Goal: Information Seeking & Learning: Learn about a topic

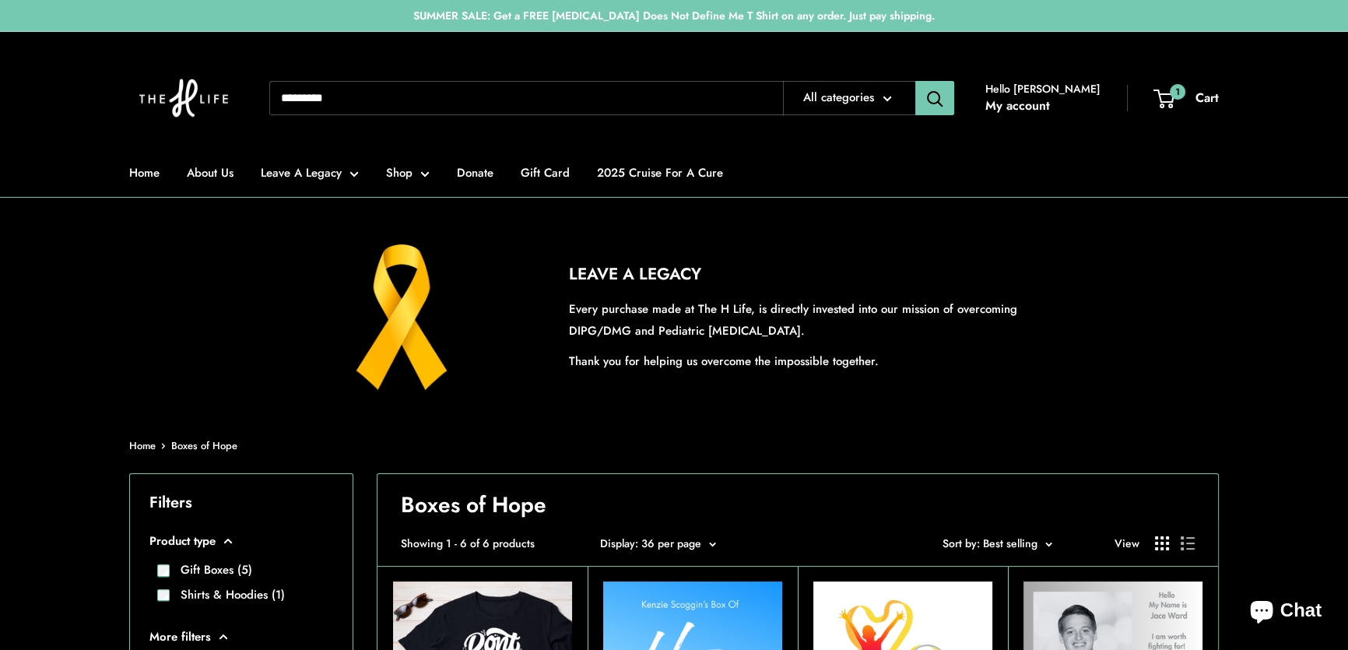
click at [475, 88] on input "Search..." at bounding box center [526, 98] width 514 height 34
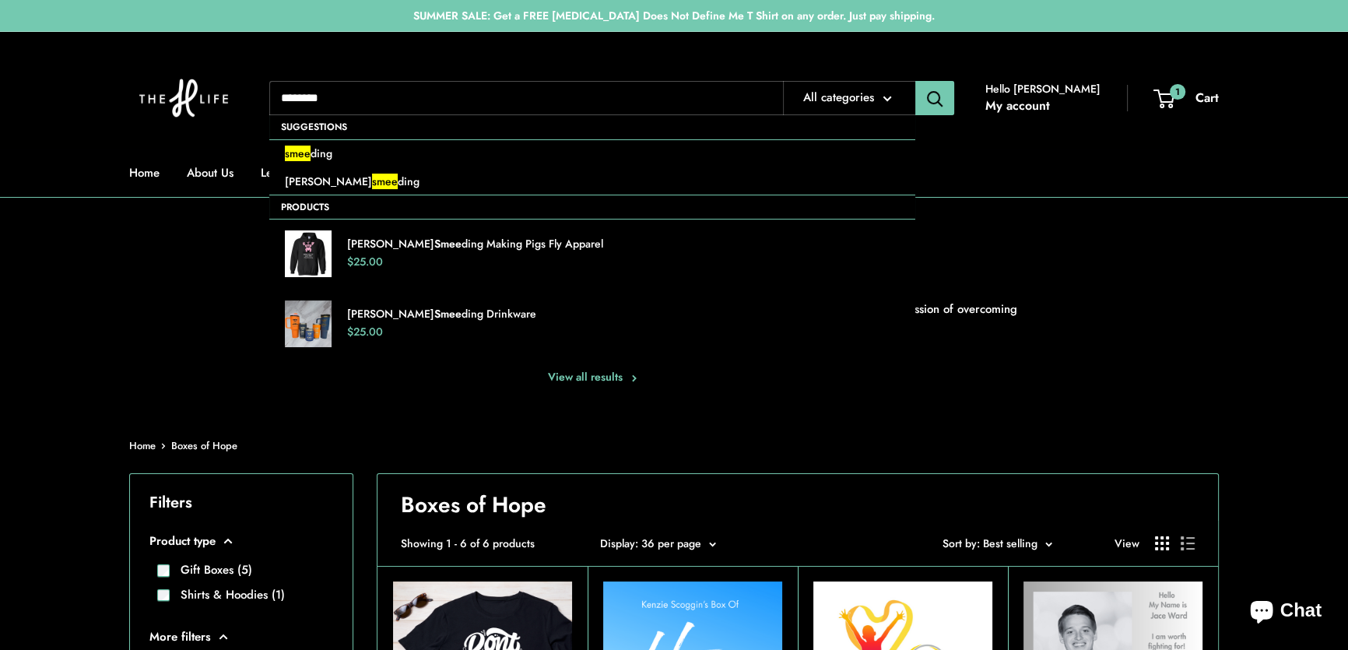
type input "********"
click at [915, 81] on button "Search" at bounding box center [934, 98] width 39 height 34
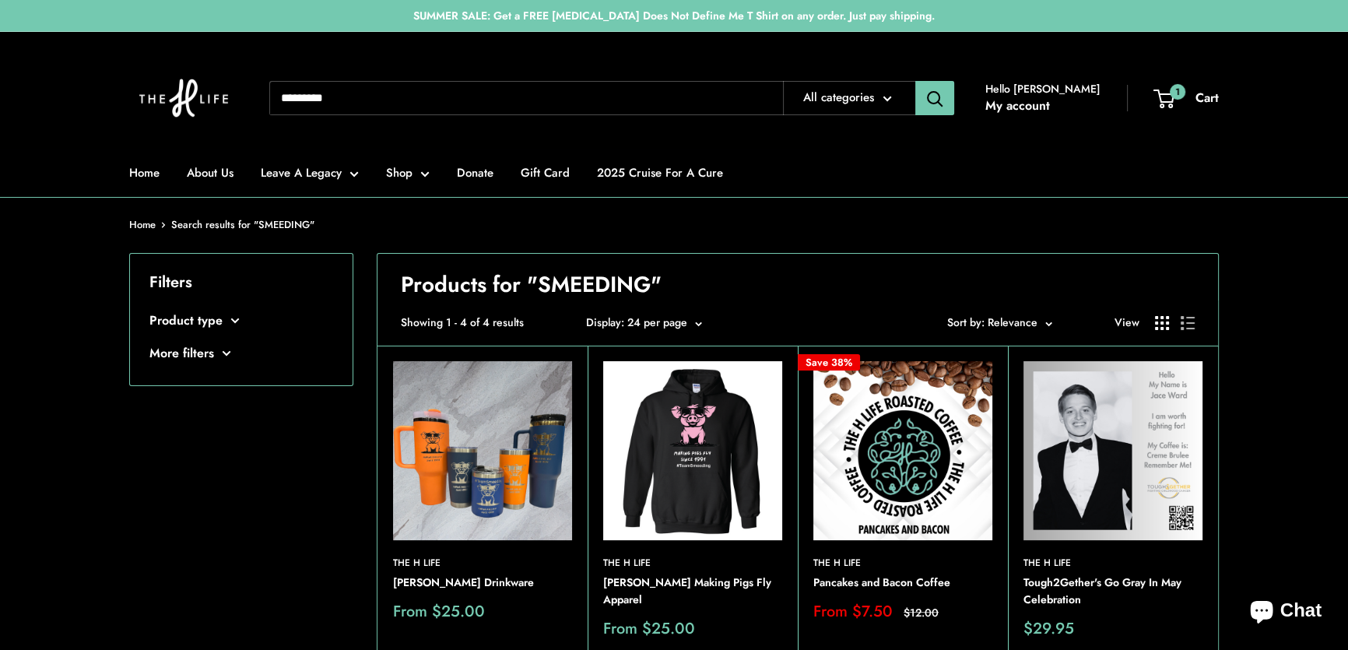
click at [503, 443] on img at bounding box center [482, 450] width 179 height 179
click at [905, 430] on img at bounding box center [902, 450] width 179 height 179
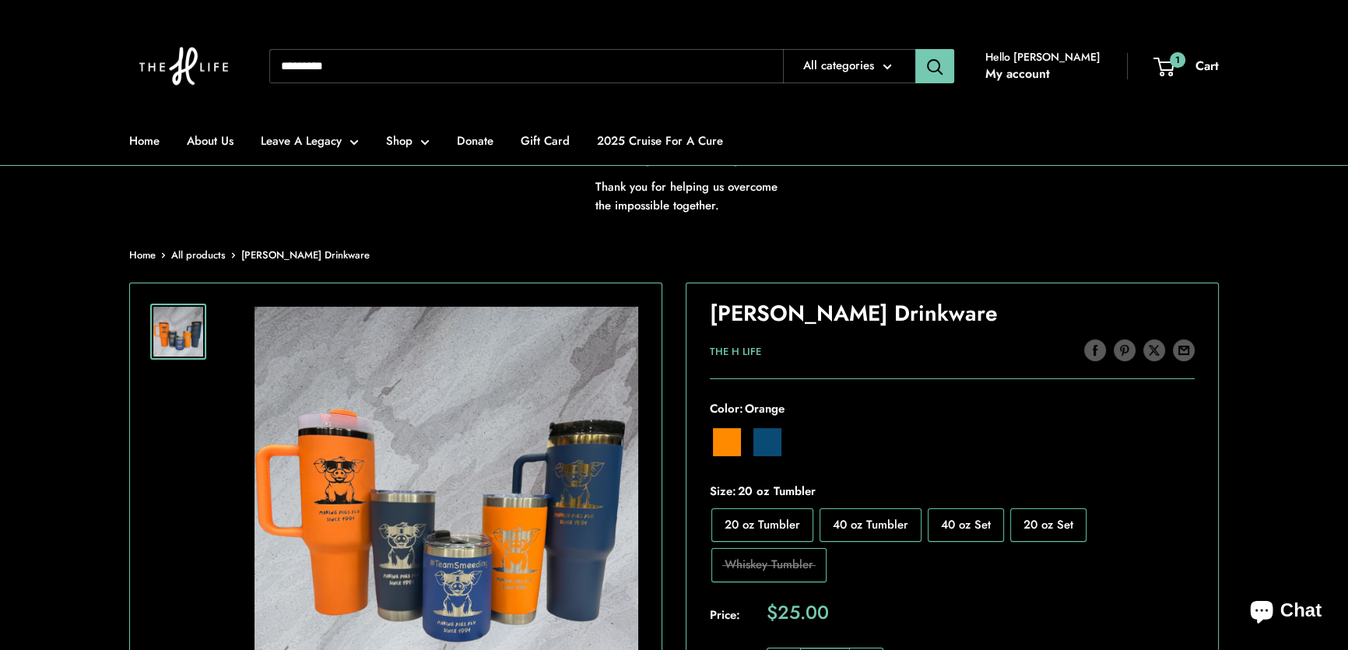
scroll to position [353, 0]
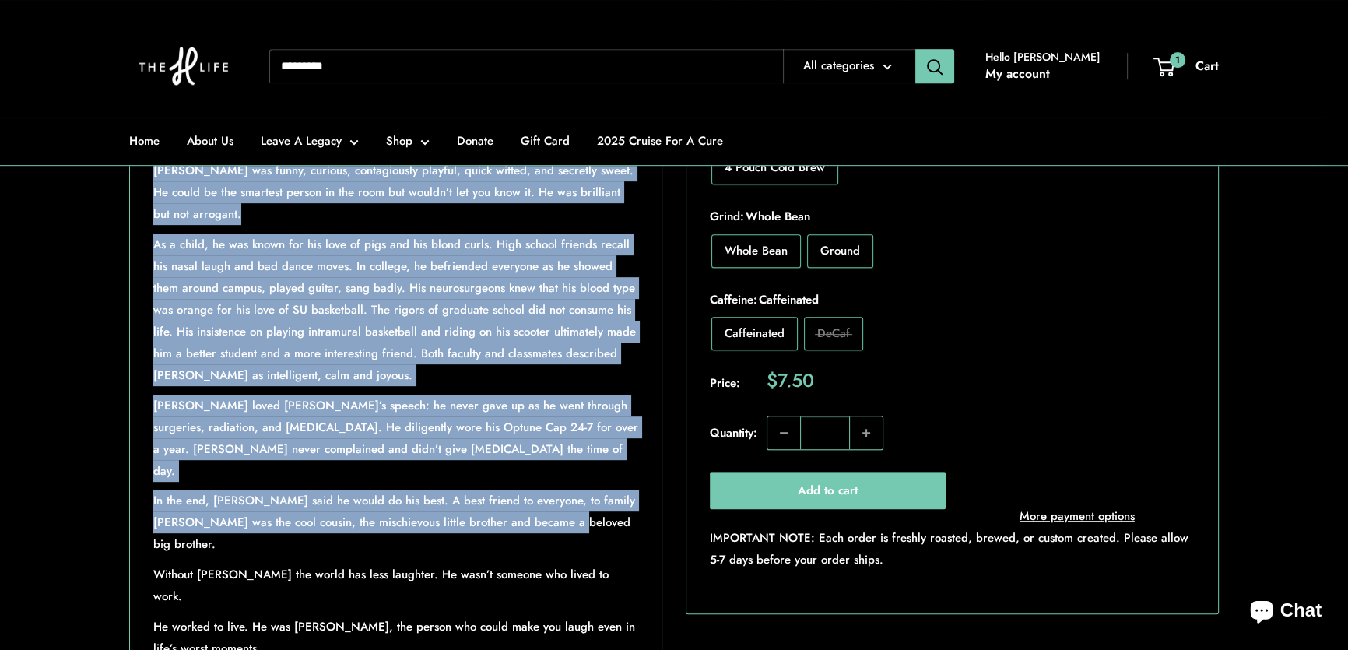
scroll to position [990, 0]
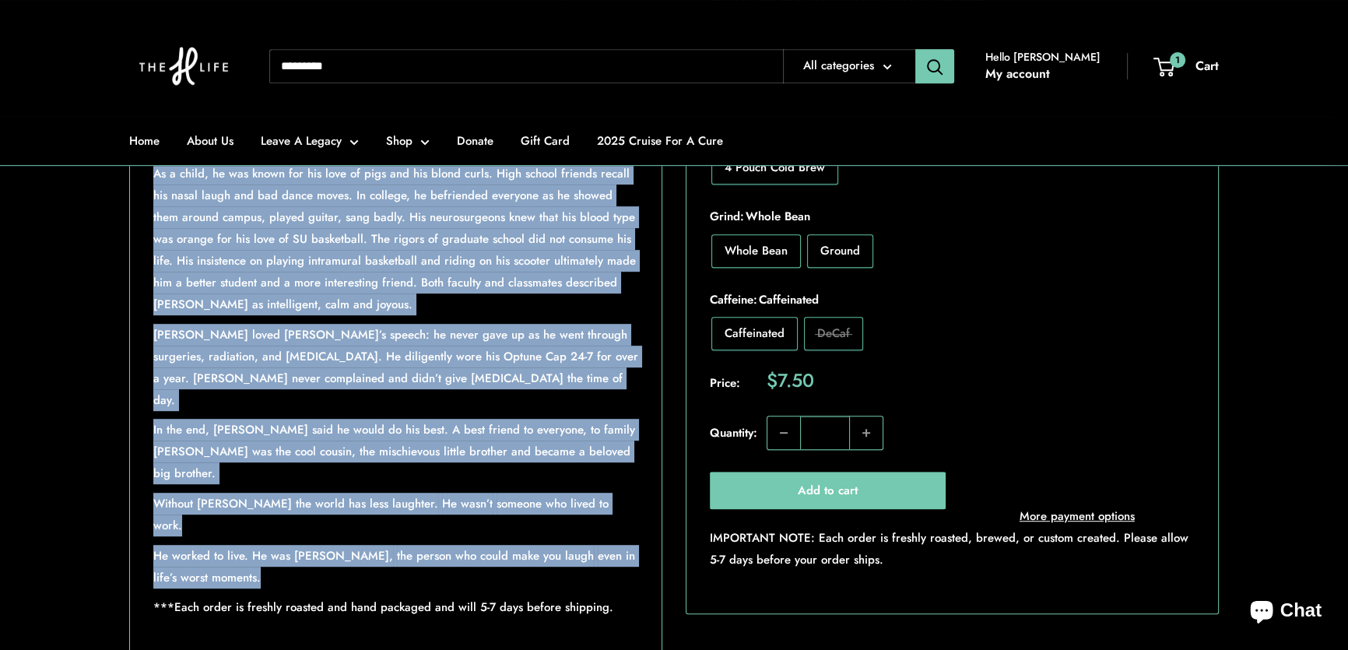
drag, startPoint x: 153, startPoint y: 427, endPoint x: 595, endPoint y: 554, distance: 459.8
click at [595, 554] on div "Yes, it is breakfast in a cup. The Pancakes, Bacon, and Coffee all rolled in th…" at bounding box center [395, 305] width 485 height 685
copy div "Joe Smeeding was funny, curious, contagiously playful, quick witted, and secret…"
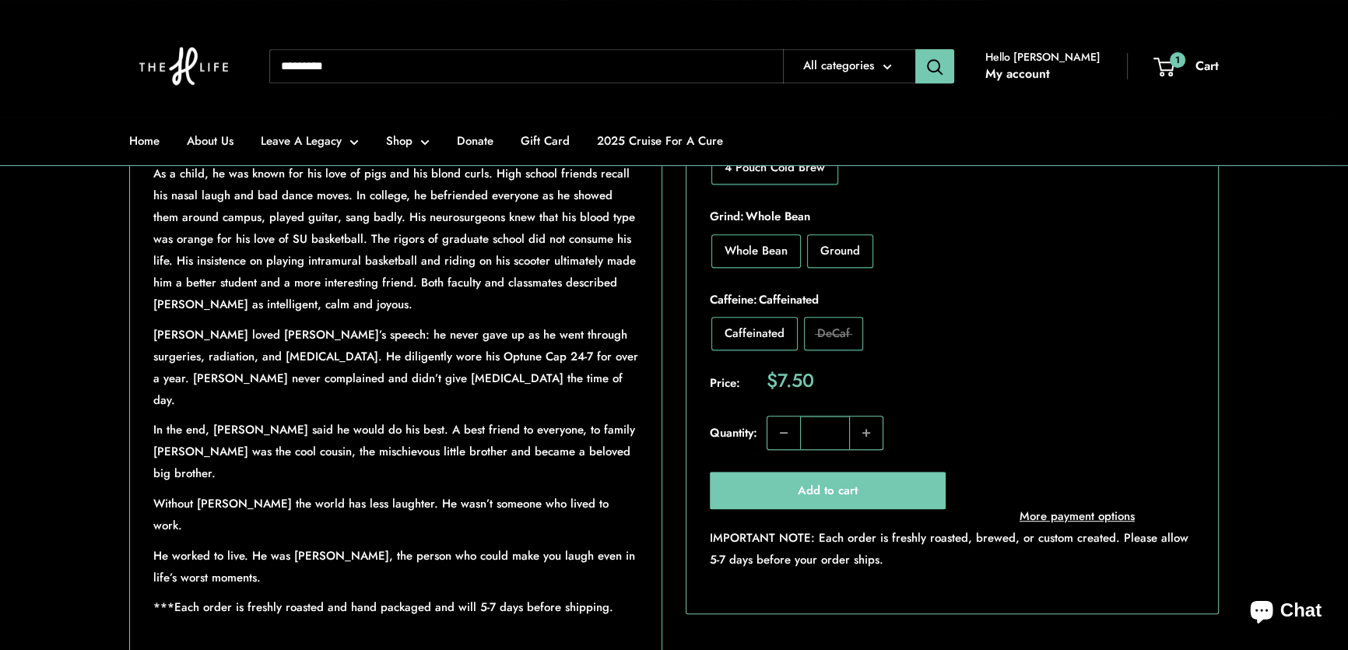
click at [442, 61] on input "Search..." at bounding box center [526, 66] width 514 height 34
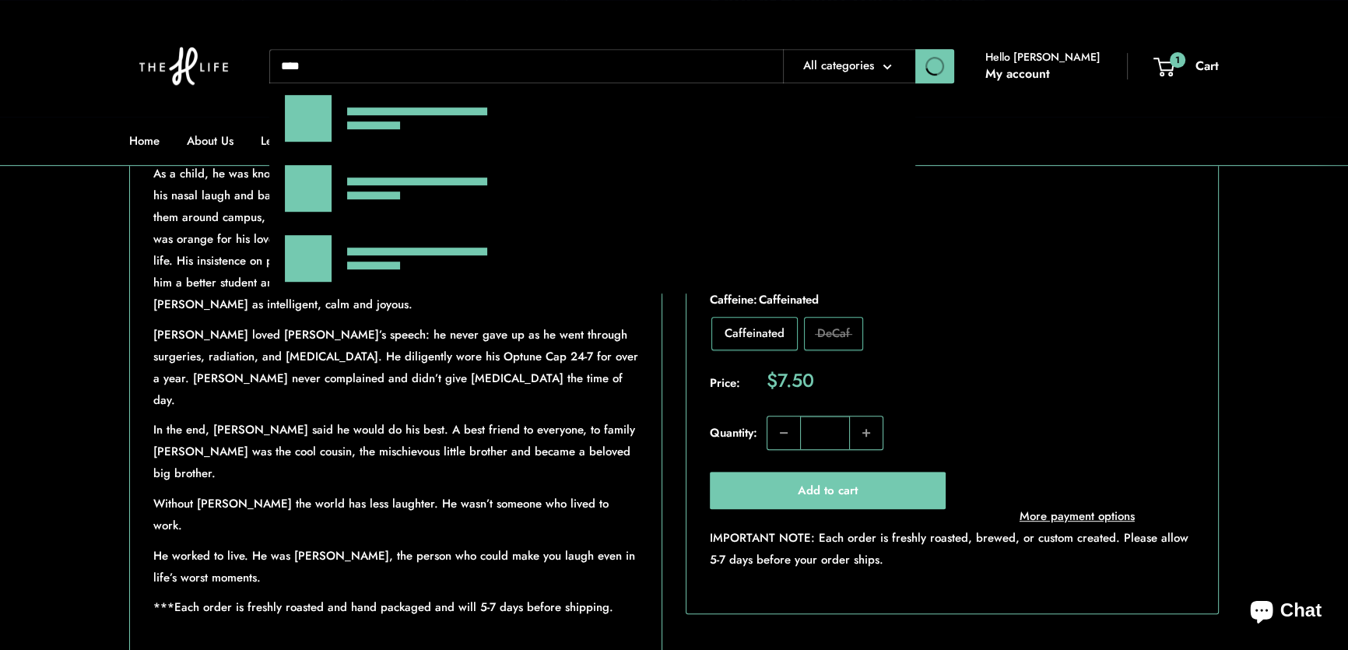
type input "****"
click at [915, 49] on button "Search" at bounding box center [934, 66] width 39 height 34
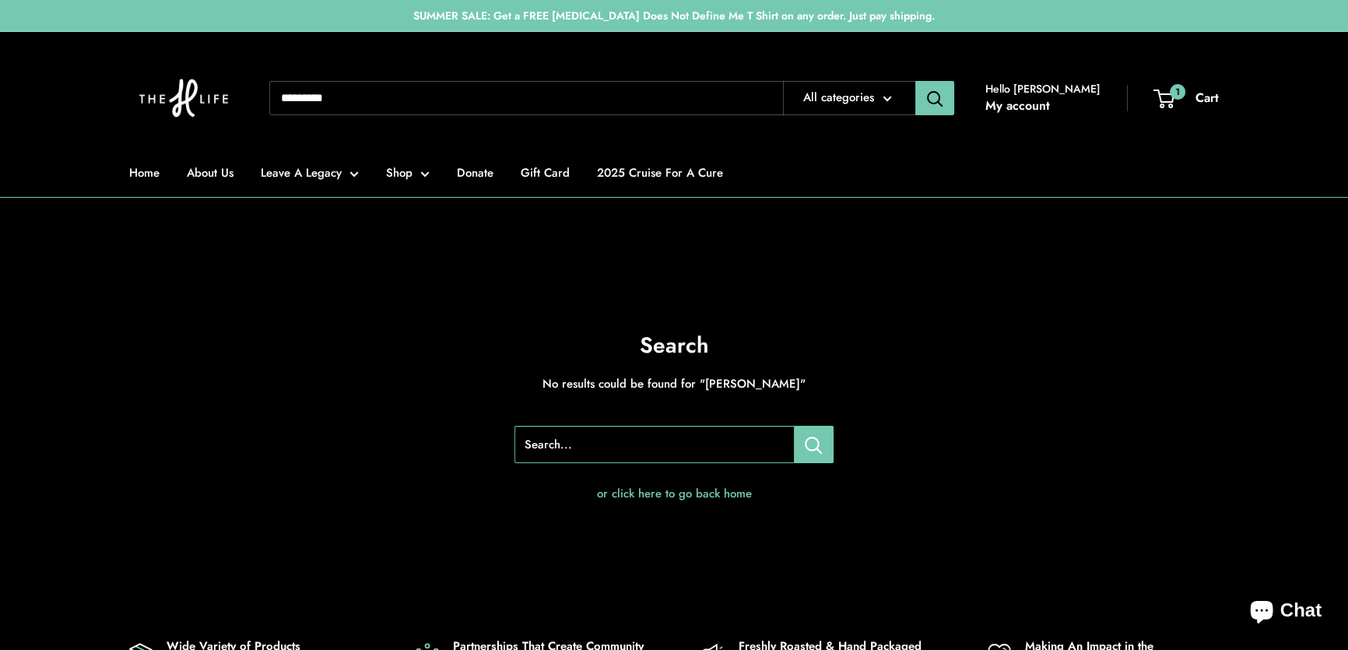
click at [432, 101] on input "Search..." at bounding box center [526, 98] width 514 height 34
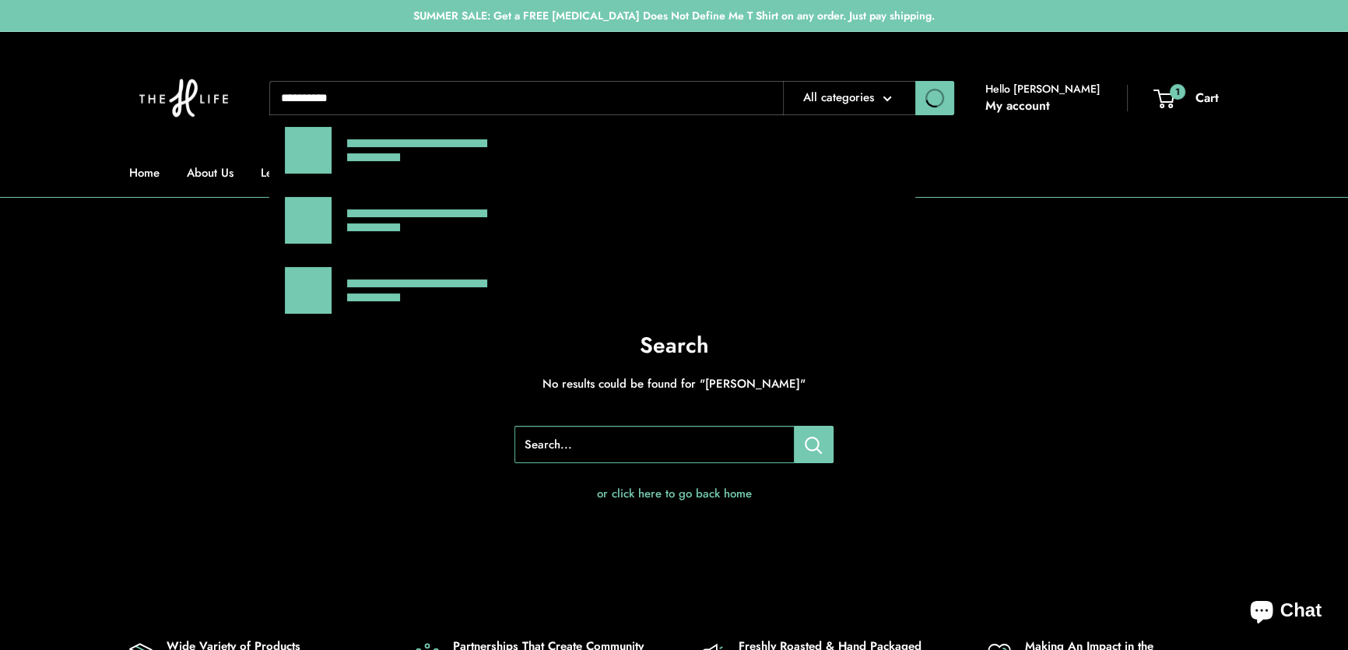
type input "**********"
click at [915, 81] on button "Search" at bounding box center [934, 98] width 39 height 34
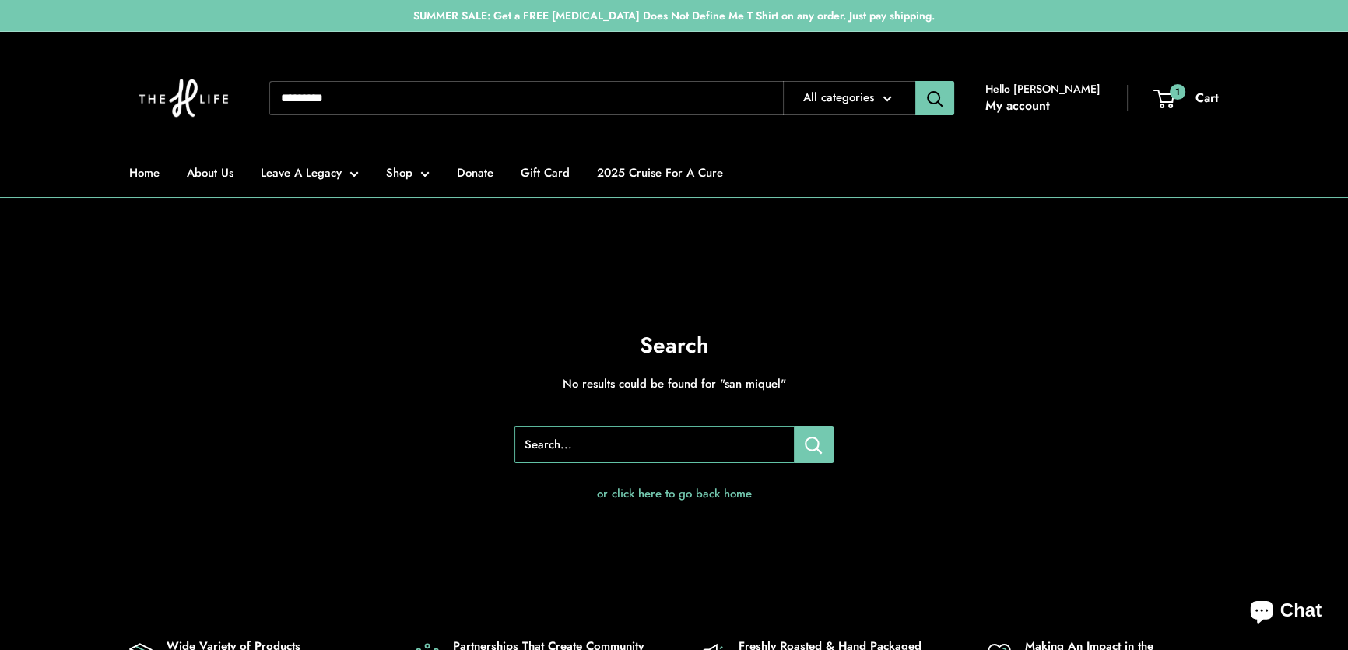
click at [382, 96] on input "Search..." at bounding box center [526, 98] width 514 height 34
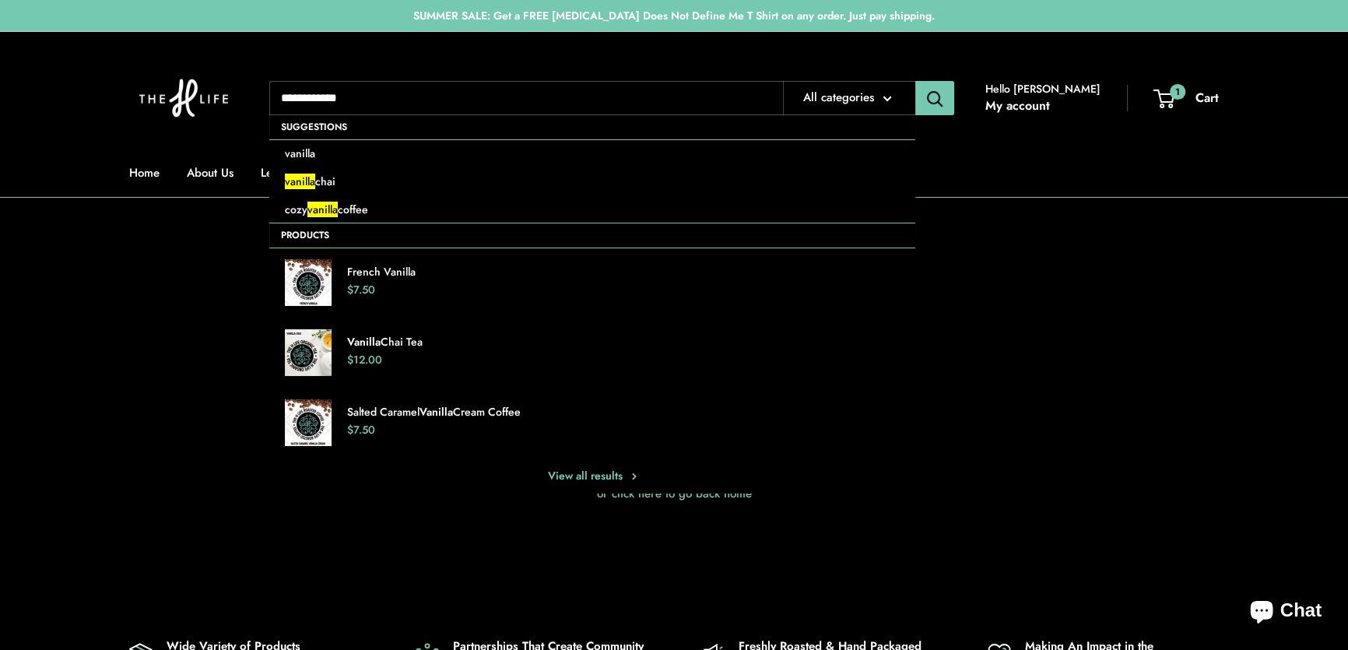
type input "**********"
click at [915, 81] on button "Search" at bounding box center [934, 98] width 39 height 34
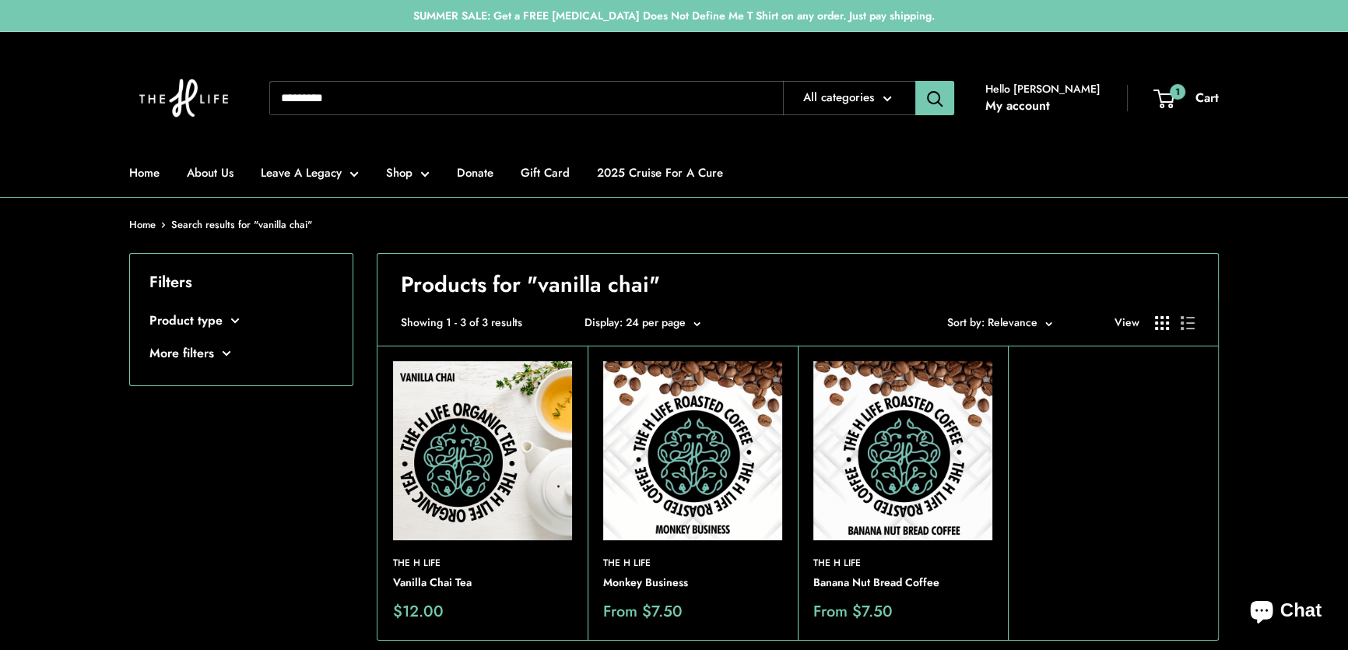
scroll to position [70, 0]
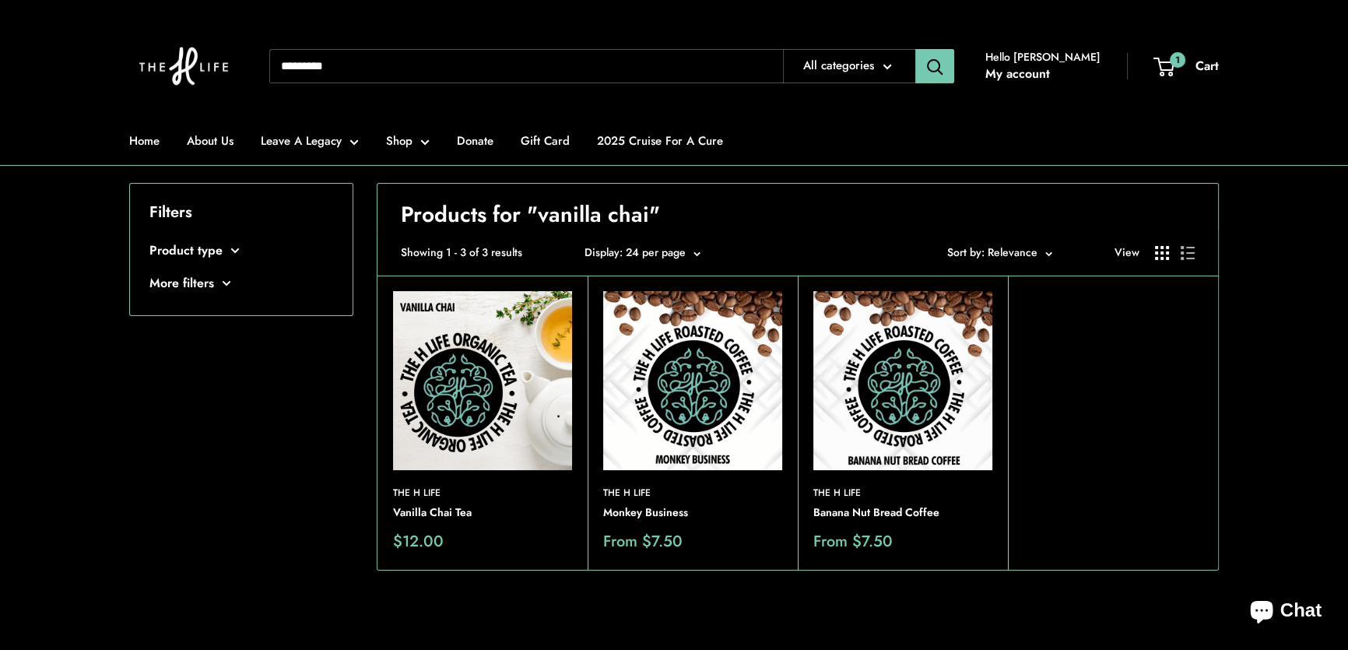
click at [472, 374] on img at bounding box center [482, 380] width 179 height 179
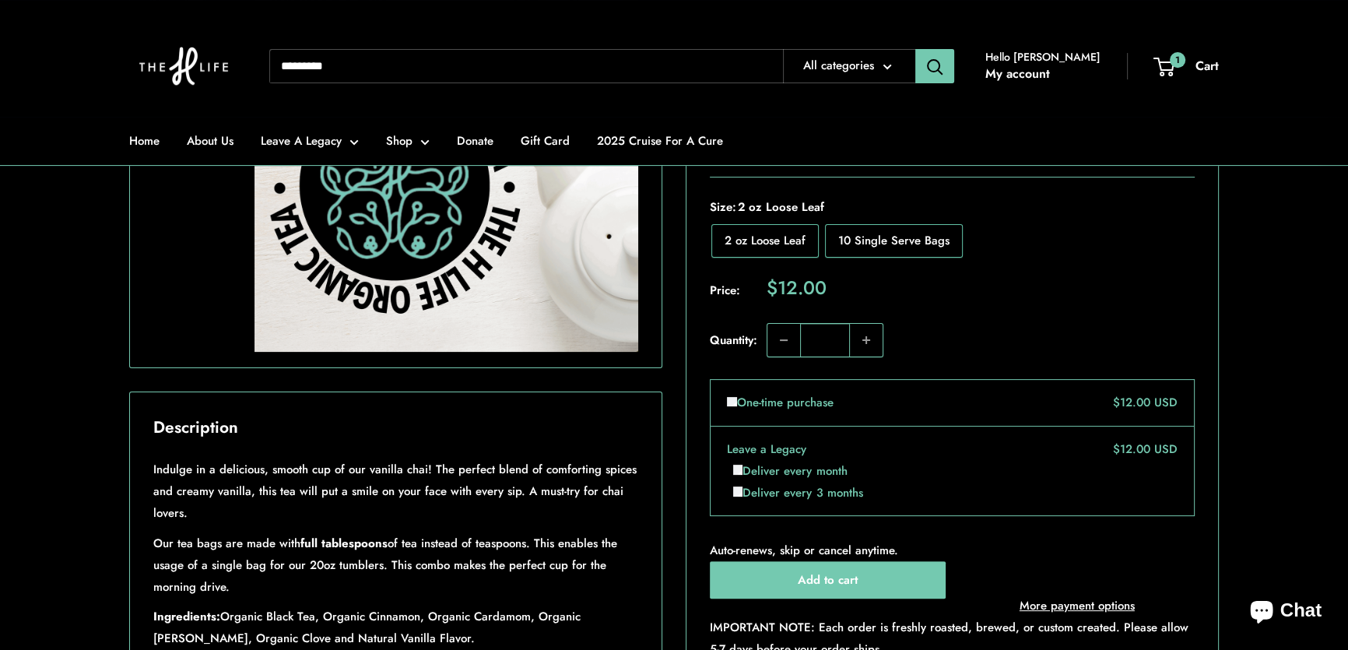
scroll to position [70, 0]
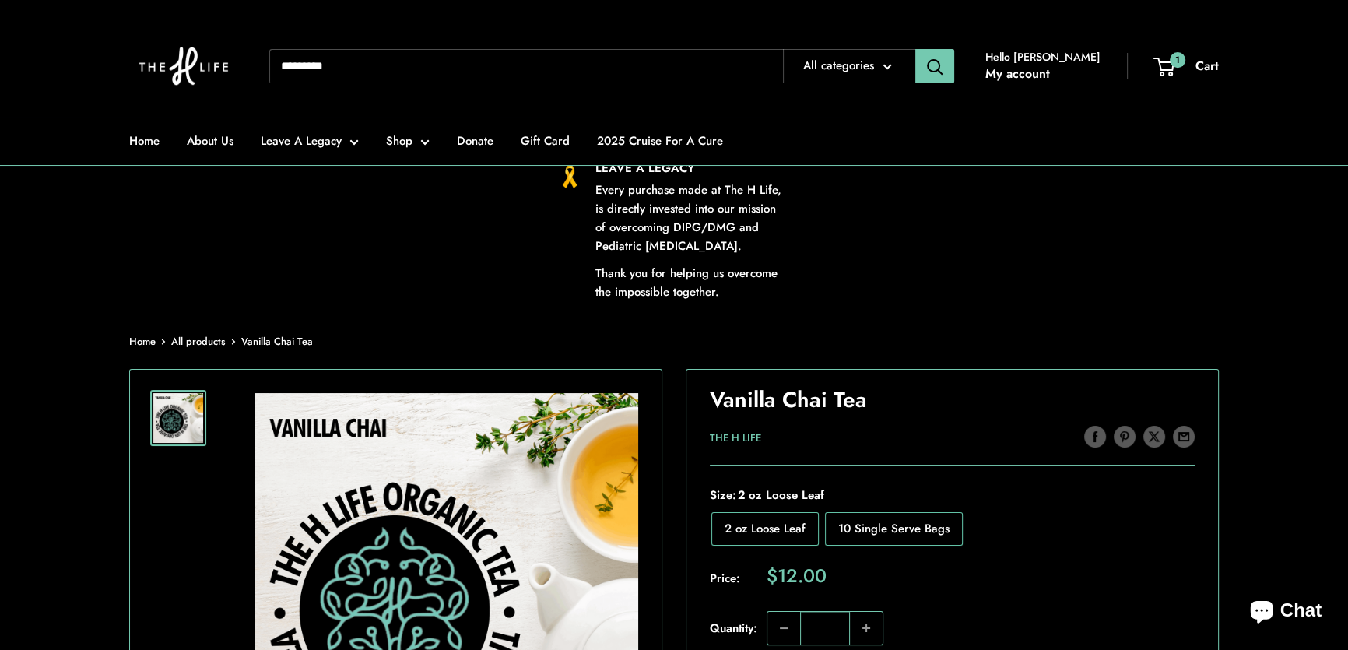
click at [370, 54] on input "Search..." at bounding box center [526, 66] width 514 height 34
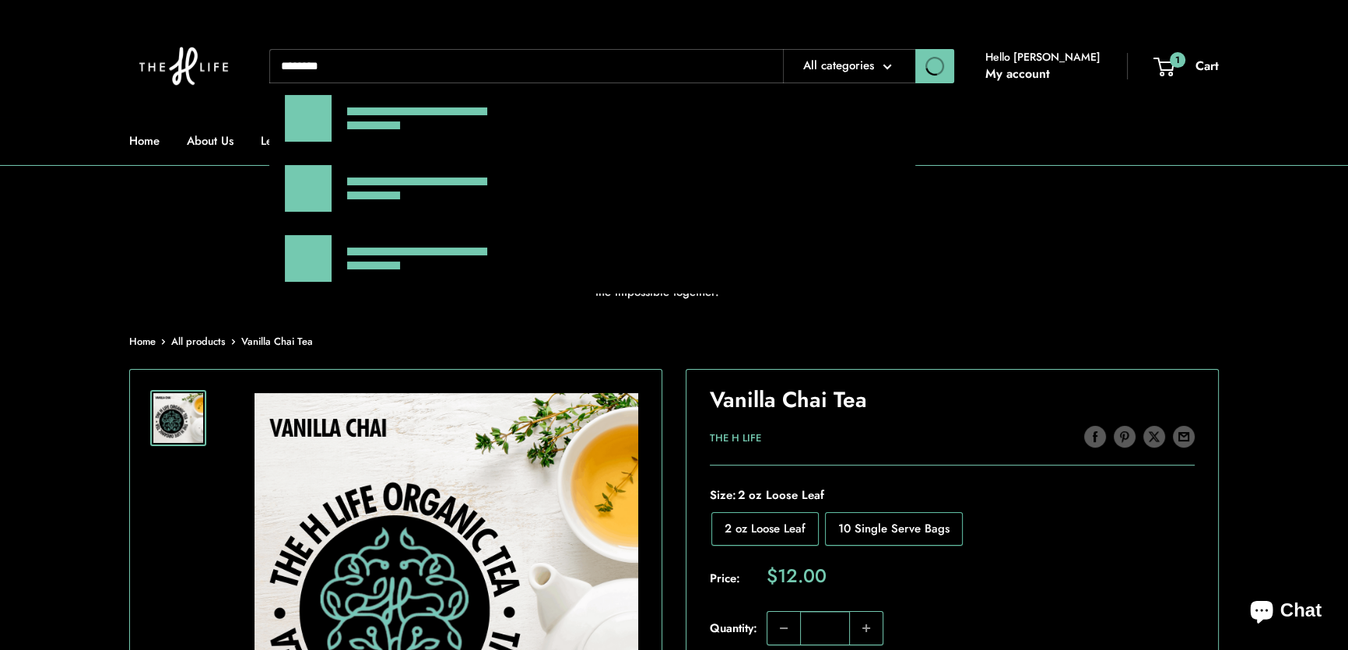
type input "********"
click at [915, 49] on button "Search" at bounding box center [934, 66] width 39 height 34
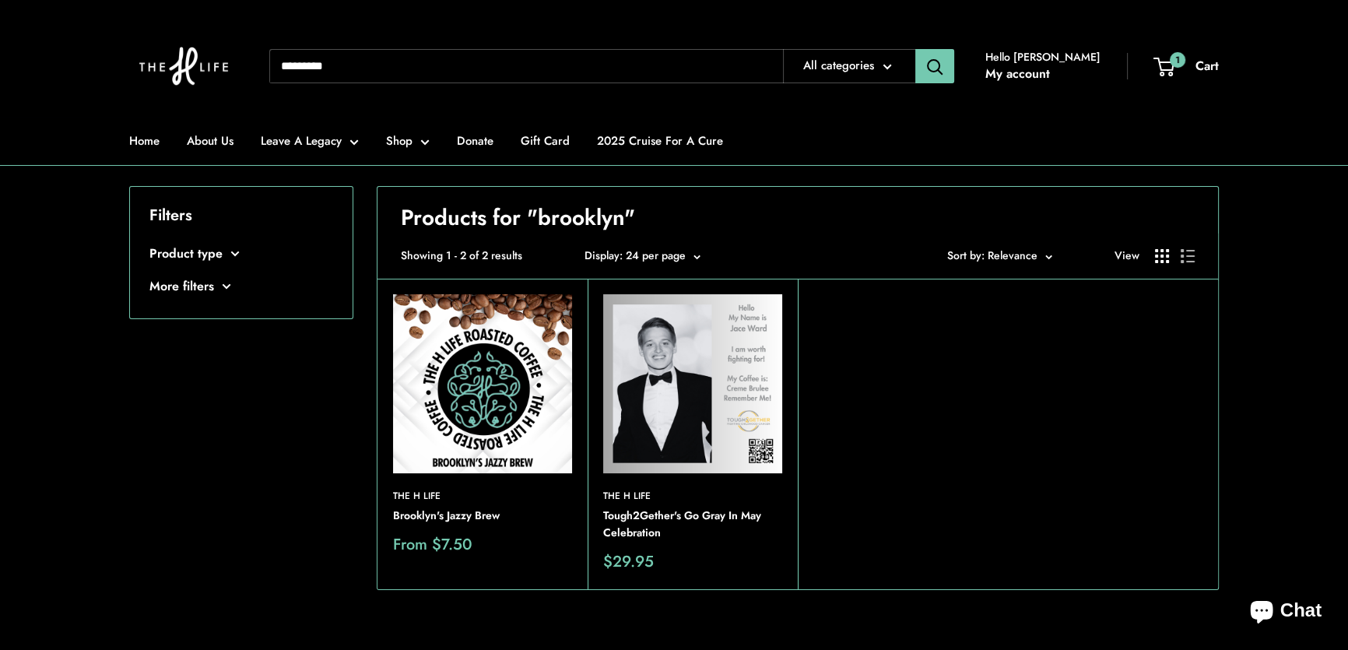
scroll to position [70, 0]
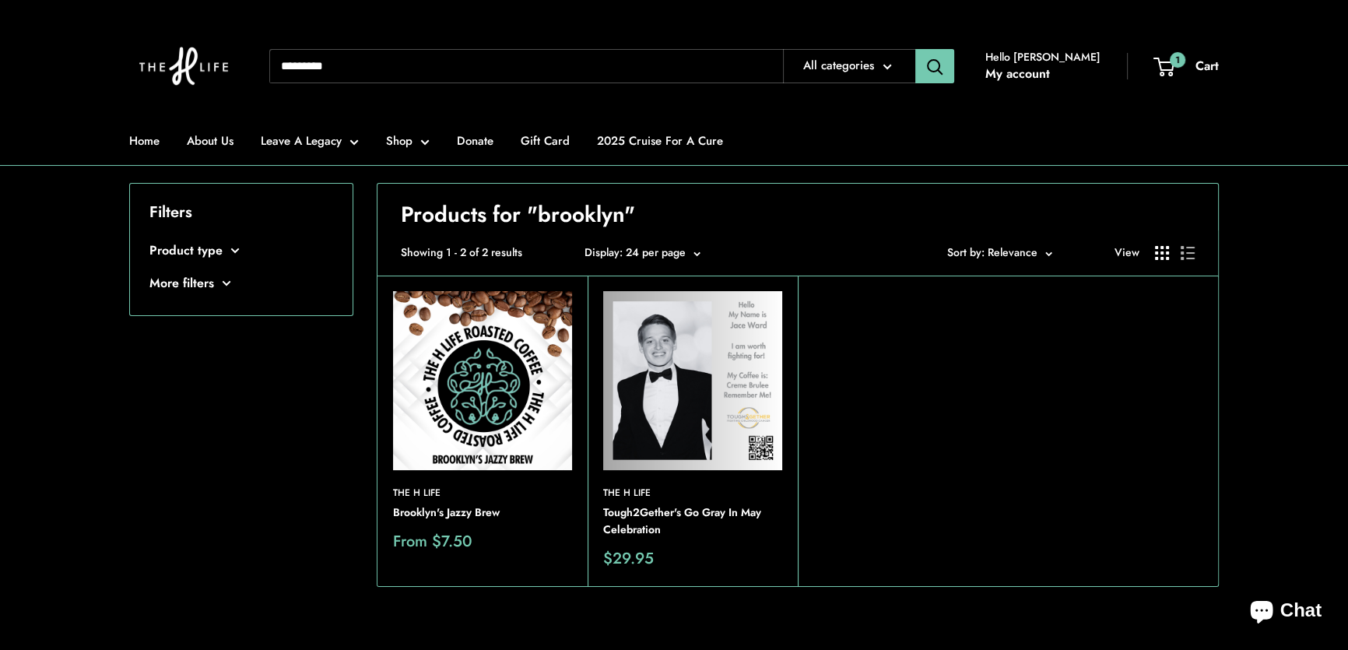
click at [476, 402] on img at bounding box center [482, 380] width 179 height 179
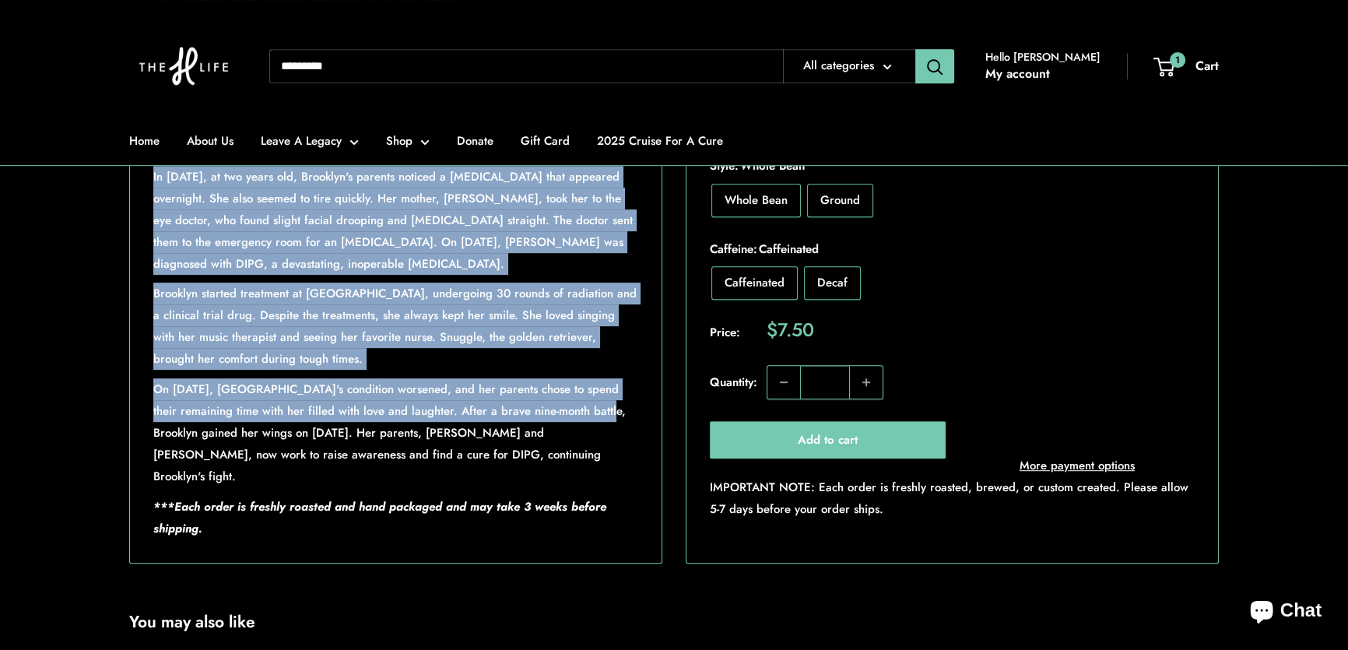
scroll to position [1131, 0]
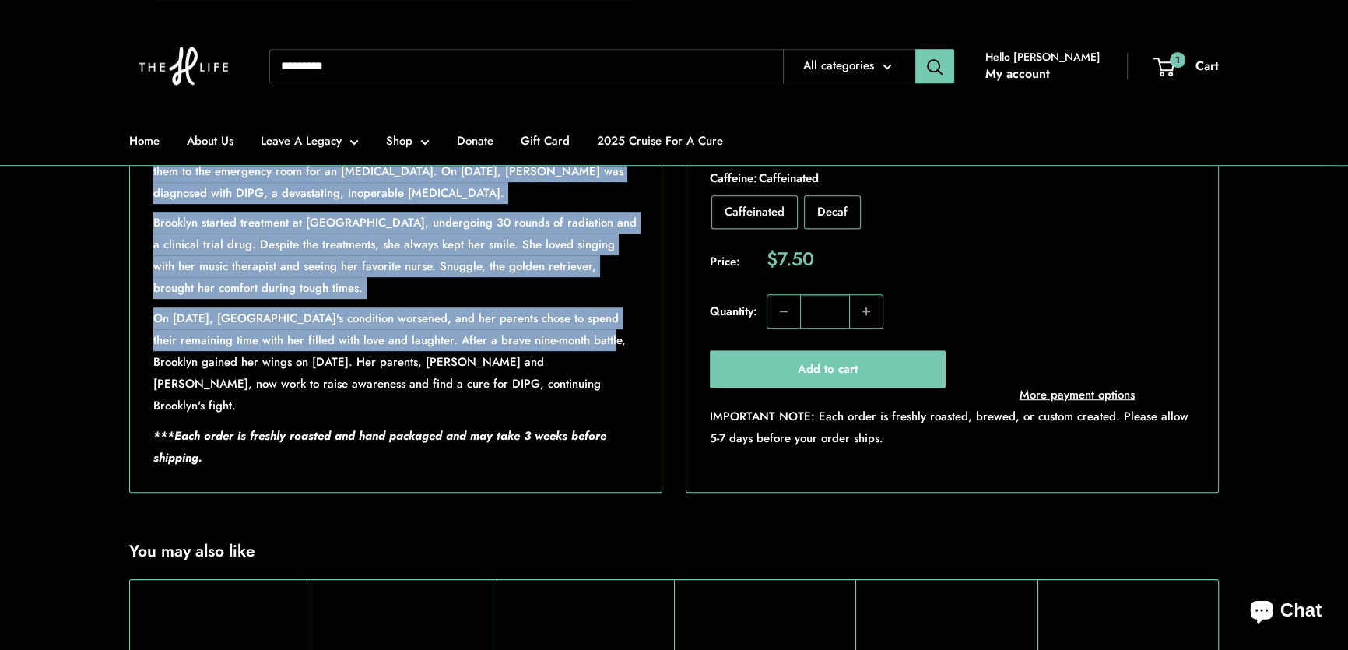
drag, startPoint x: 309, startPoint y: 285, endPoint x: 575, endPoint y: 407, distance: 292.8
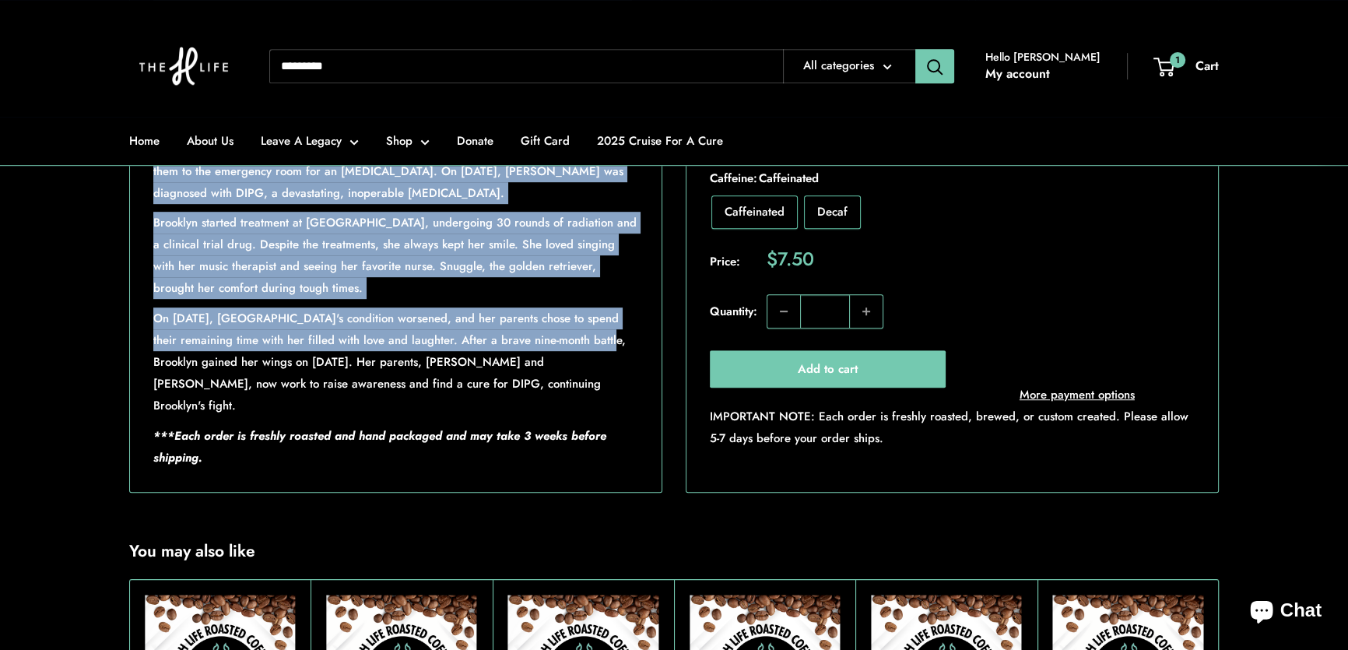
click at [575, 407] on div "Brooklyn's Jazzy Brew is a unique blend of flavors that create a fragrance that…" at bounding box center [395, 145] width 485 height 647
copy div "Brooklyn Medina - Say My Name Brooklyn had the courage of a lion and a heart of…"
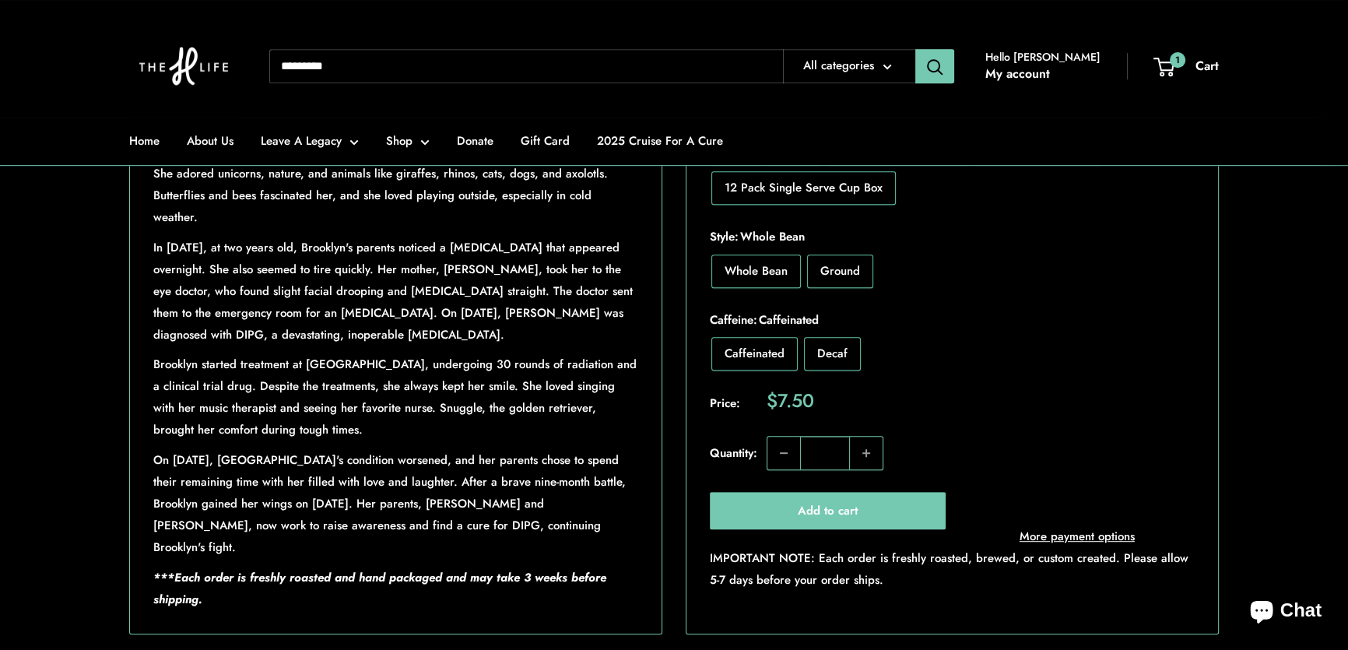
scroll to position [919, 0]
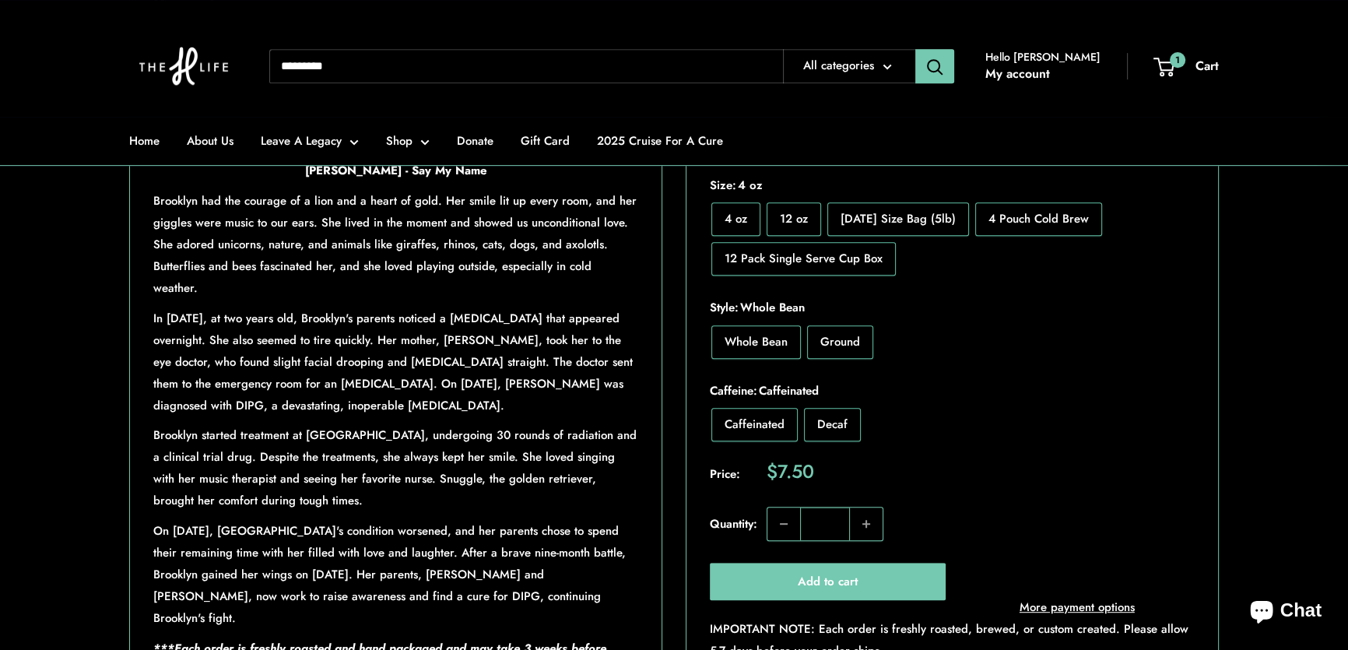
click at [637, 23] on div "Home About Us Leave A Legacy Shop Donate Gift Card 2025 Cruise For A Cure Need …" at bounding box center [673, 66] width 1089 height 101
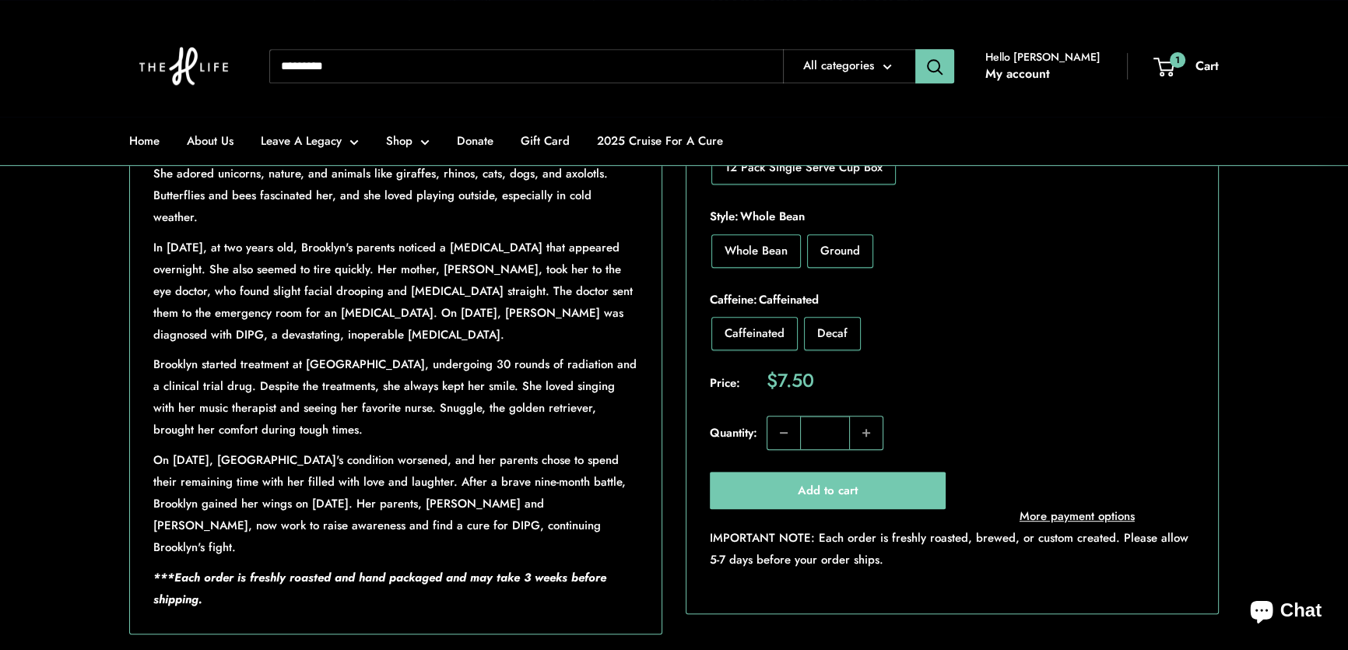
scroll to position [1415, 0]
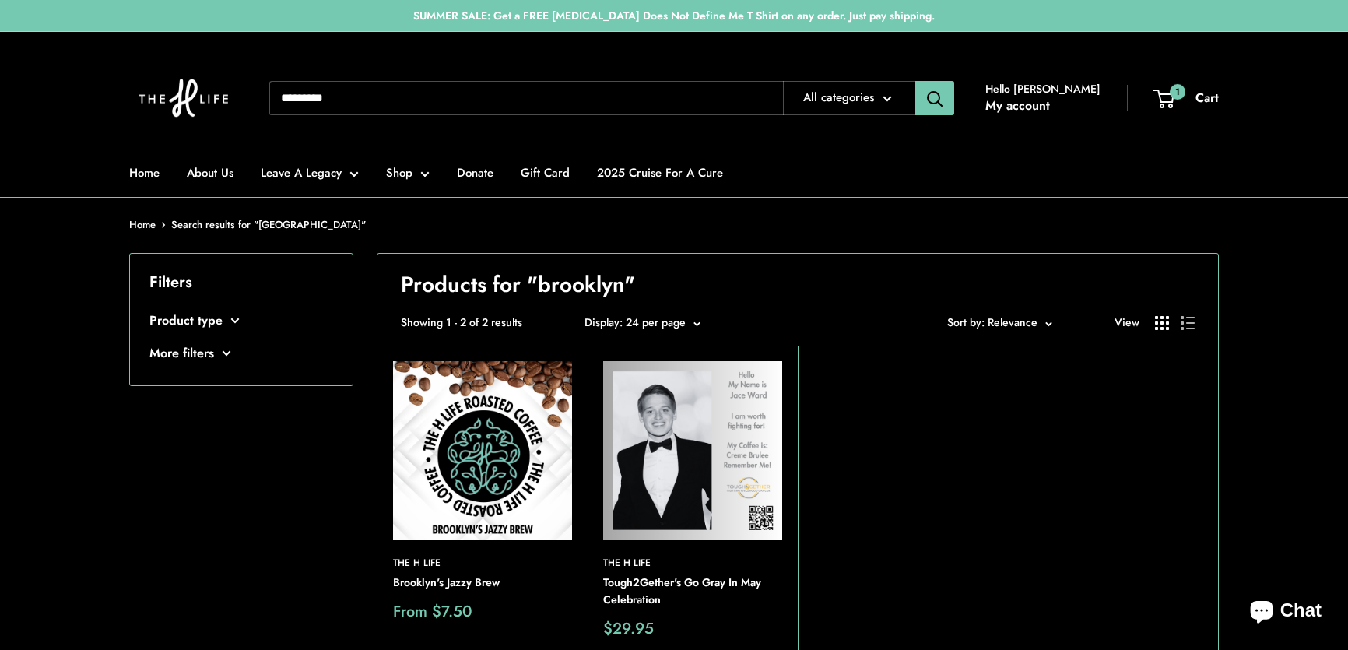
scroll to position [70, 0]
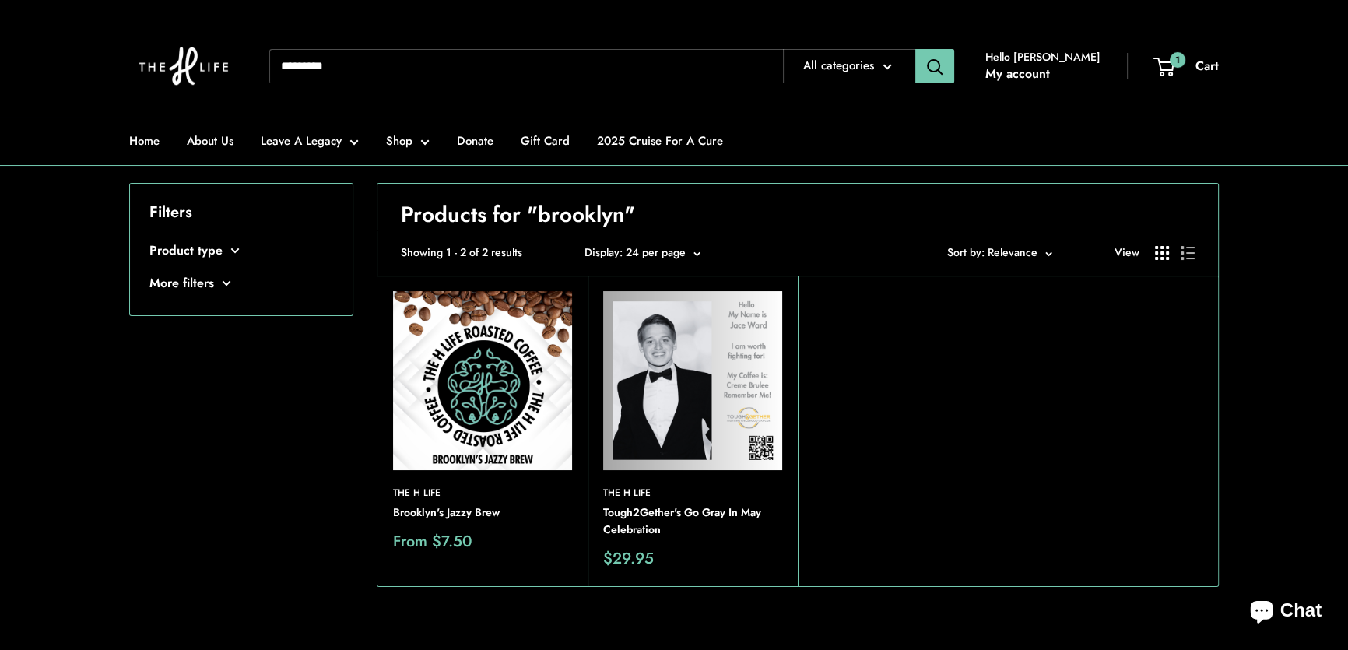
click at [484, 374] on img at bounding box center [482, 380] width 179 height 179
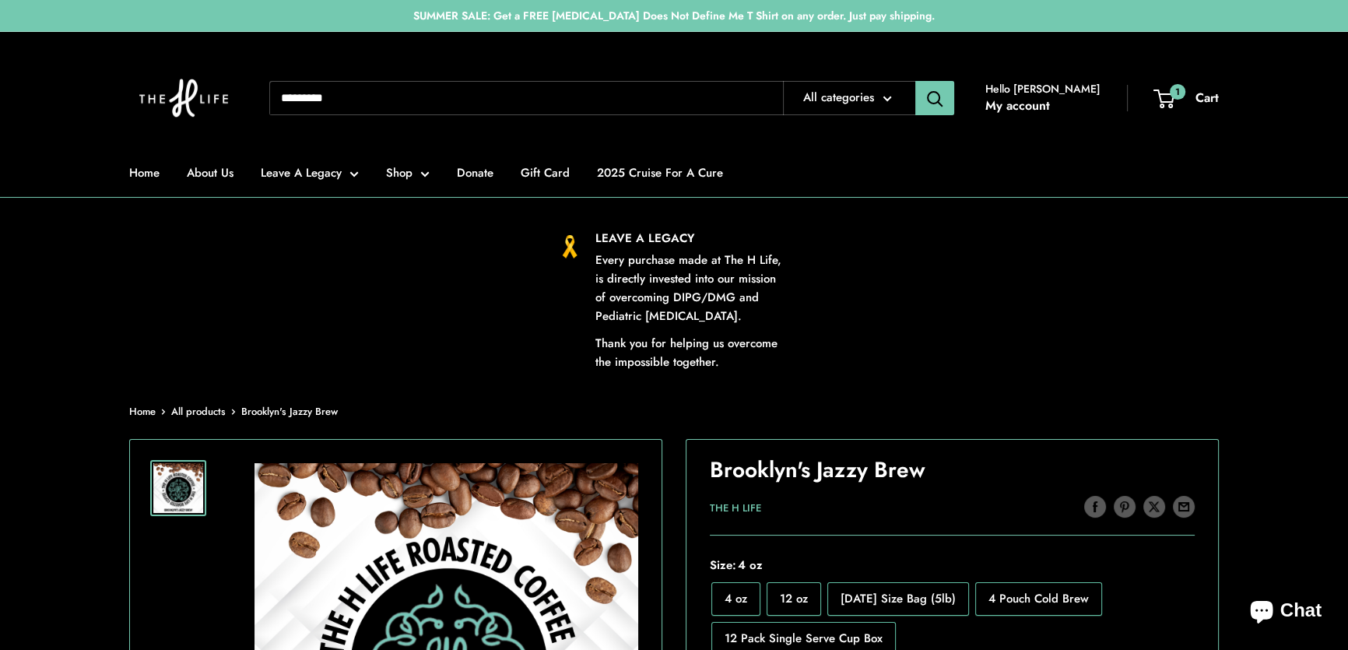
click at [332, 82] on input "Search..." at bounding box center [526, 98] width 514 height 34
type input "******"
click at [915, 81] on button "Search" at bounding box center [934, 98] width 39 height 34
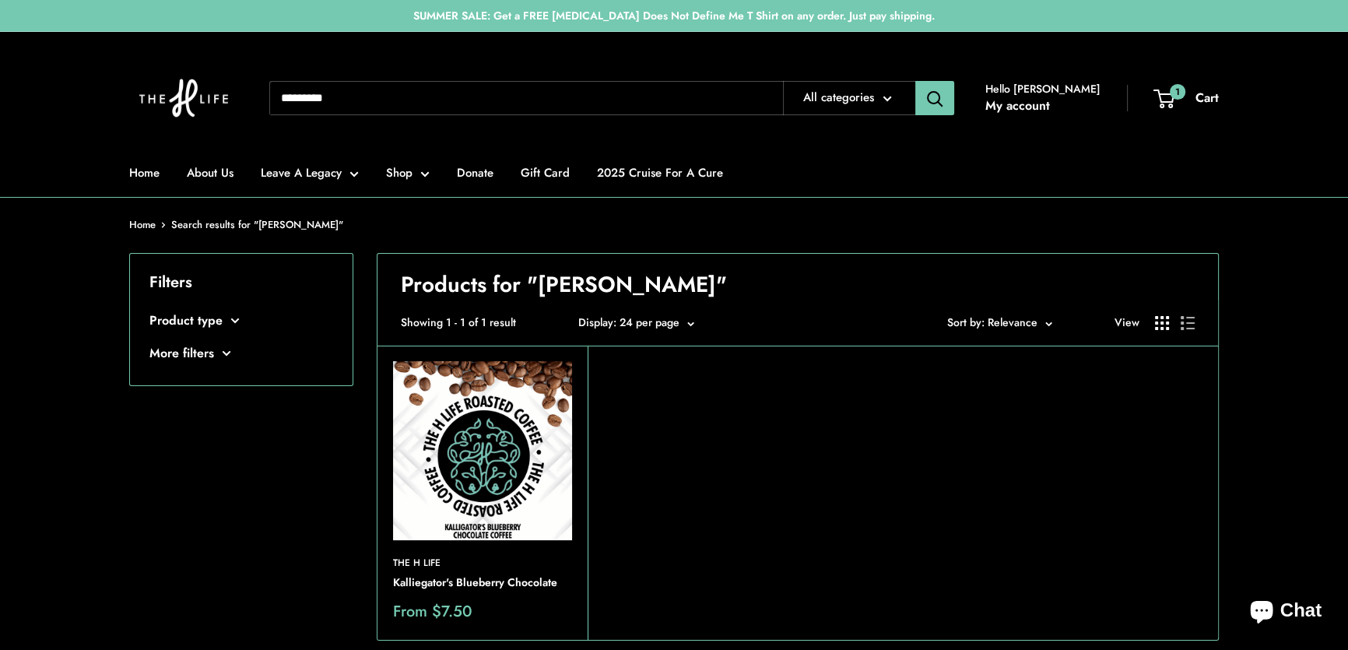
click at [0, 0] on img at bounding box center [0, 0] width 0 height 0
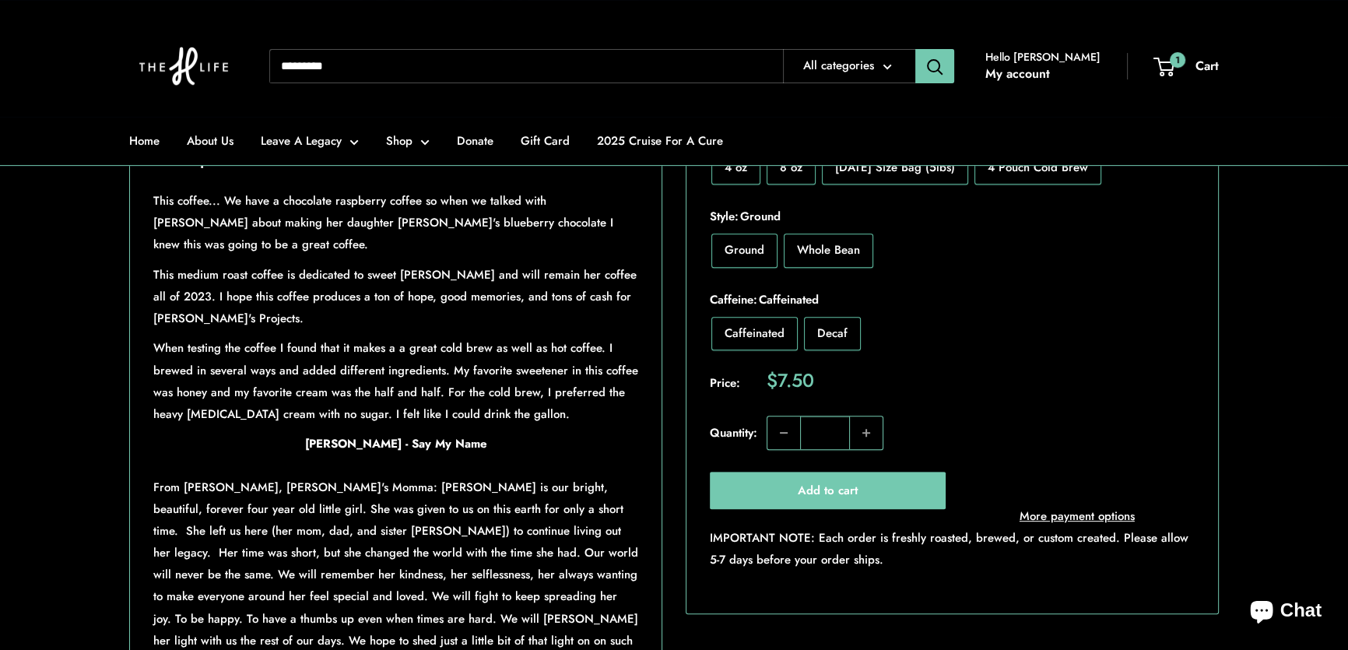
scroll to position [919, 0]
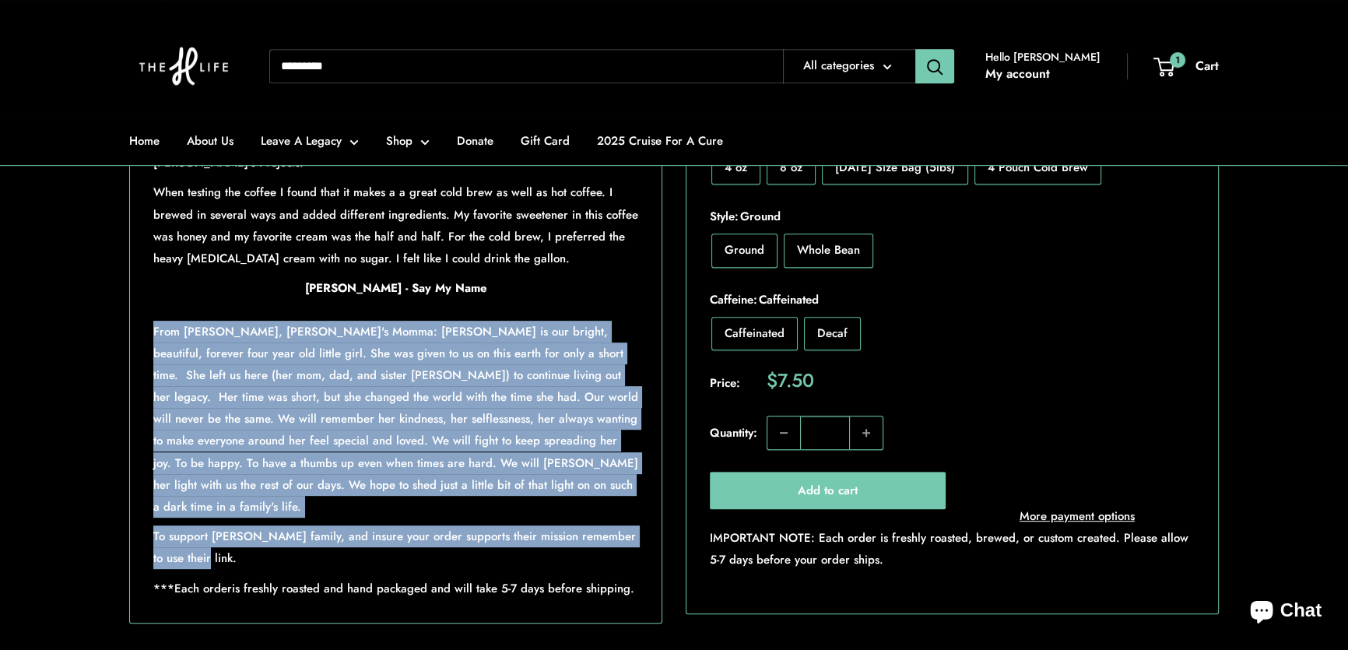
drag, startPoint x: 156, startPoint y: 374, endPoint x: 601, endPoint y: 581, distance: 490.9
click at [601, 581] on div "This coffee... We have a chocolate raspberry coffee so when we talked with [PER…" at bounding box center [395, 316] width 485 height 565
drag, startPoint x: 575, startPoint y: 562, endPoint x: 403, endPoint y: 535, distance: 174.1
click at [403, 517] on p "From Hayley, Kallie's Momma: Kallie is our bright, beautiful, forever four year…" at bounding box center [395, 419] width 485 height 196
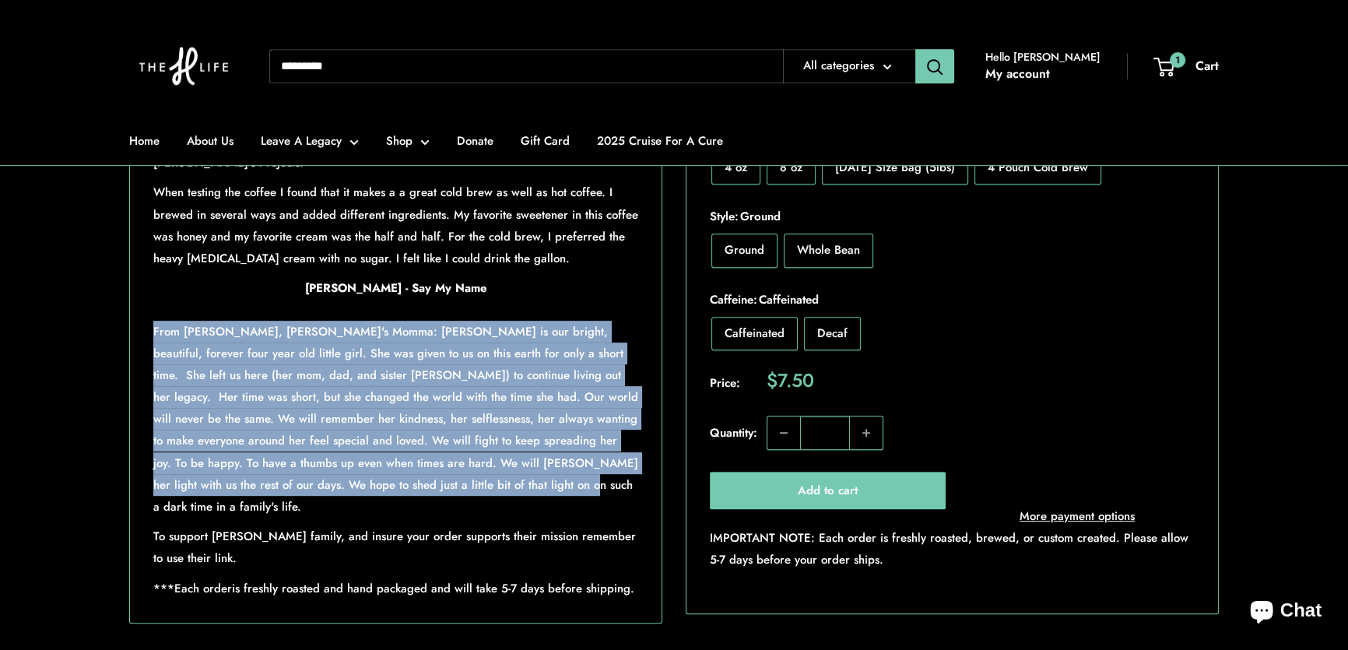
drag, startPoint x: 153, startPoint y: 377, endPoint x: 433, endPoint y: 528, distance: 317.9
click at [433, 517] on p "From Hayley, Kallie's Momma: Kallie is our bright, beautiful, forever four year…" at bounding box center [395, 419] width 485 height 196
copy p "From Hayley, Kallie's Momma: Kallie is our bright, beautiful, forever four year…"
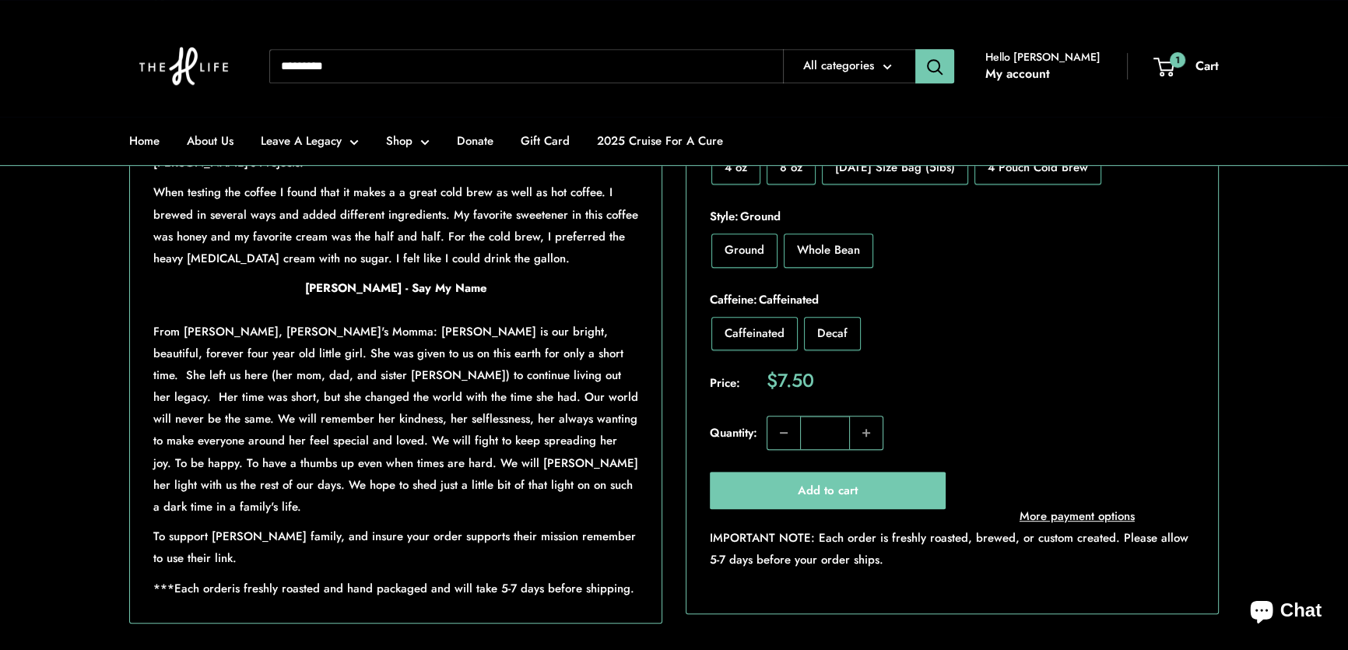
click at [673, 296] on div "Roll over image to zoom in Click on image to zoom / Kalliegator's Blueberry Cho…" at bounding box center [673, 71] width 1089 height 1103
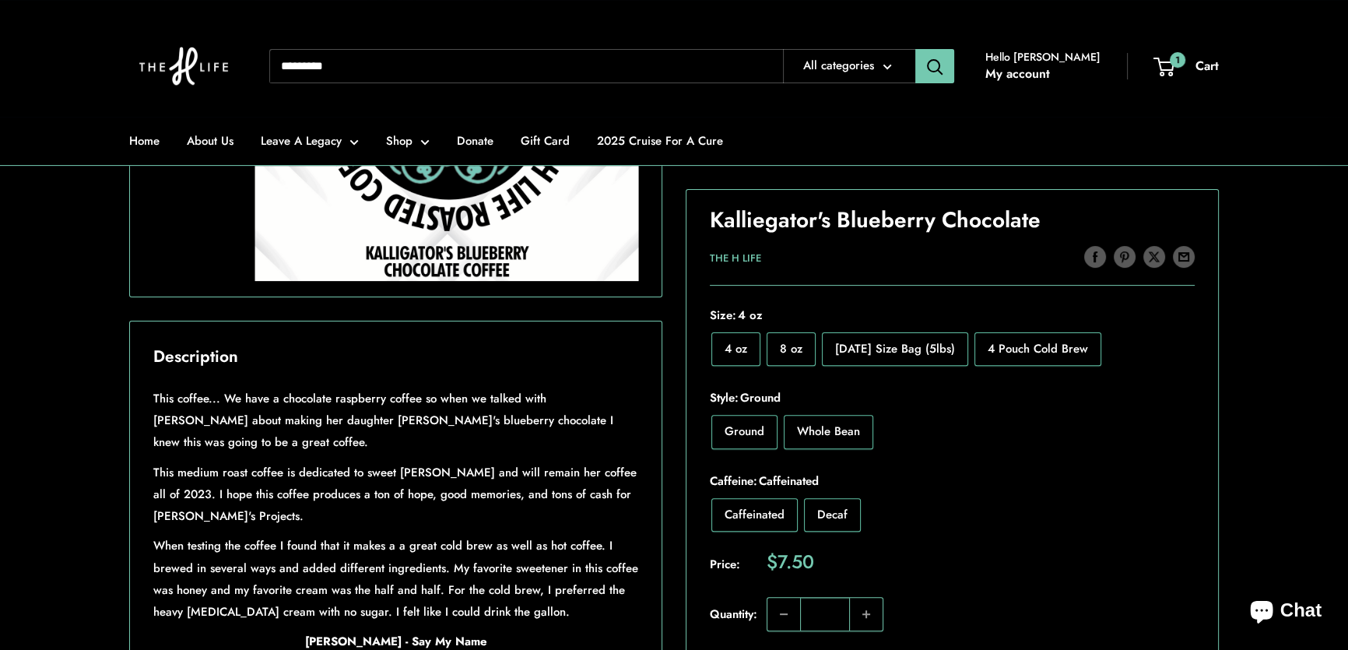
scroll to position [353, 0]
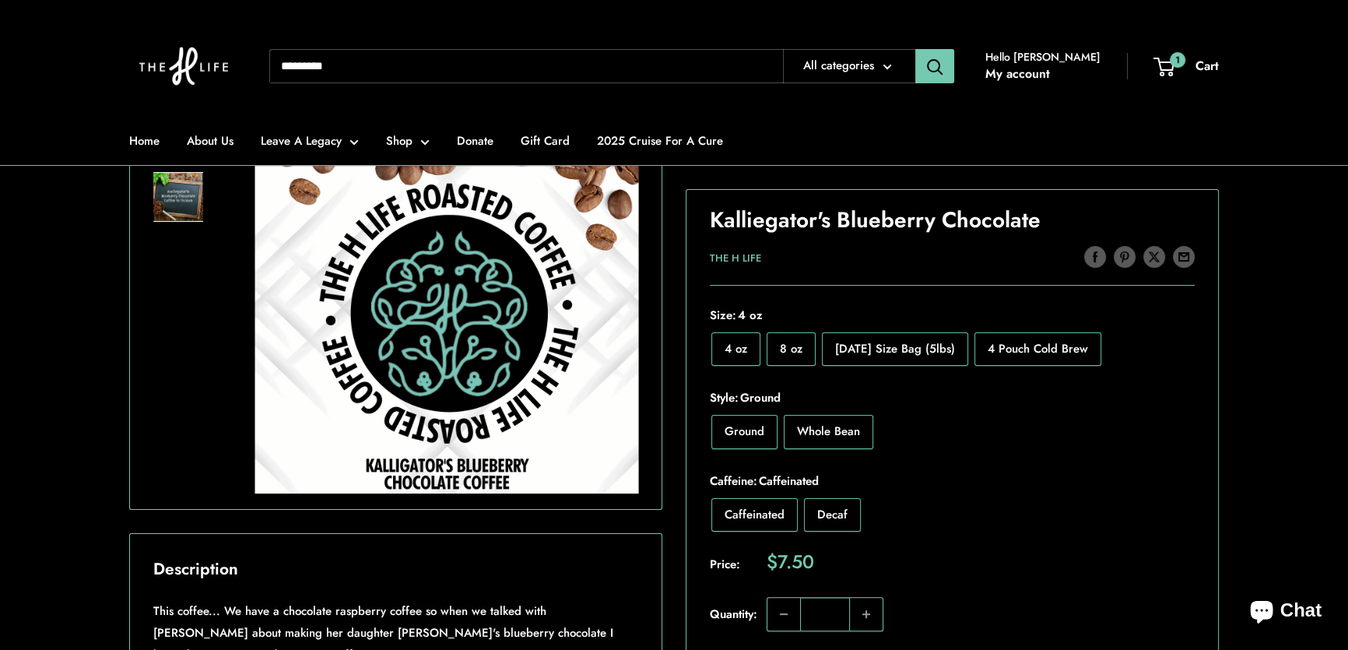
click at [436, 70] on input "Search..." at bounding box center [526, 66] width 514 height 34
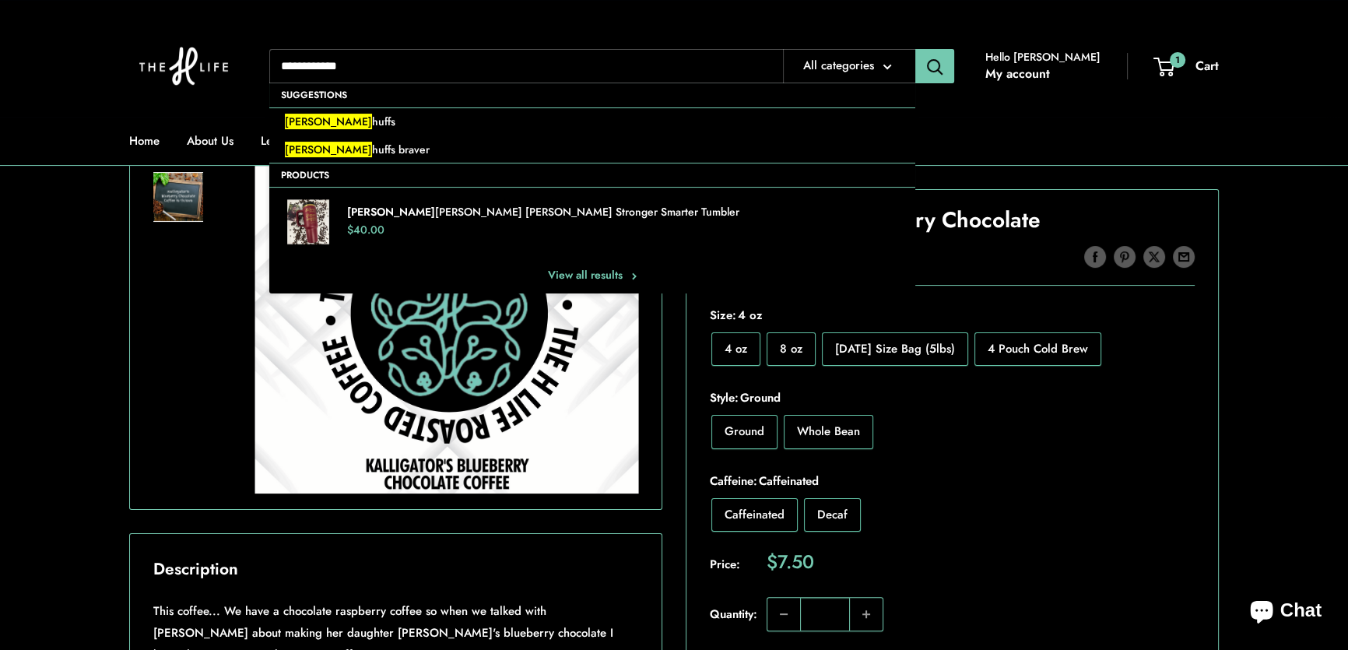
type input "**********"
click at [915, 49] on button "Search" at bounding box center [934, 66] width 39 height 34
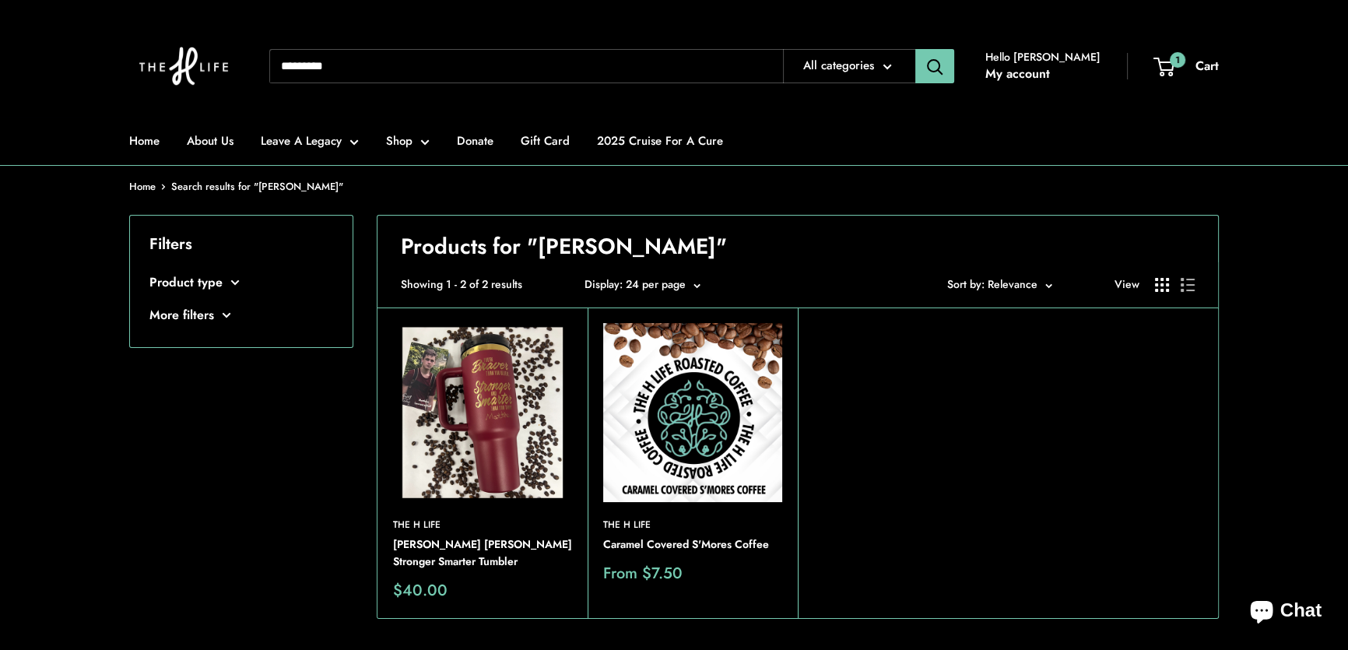
scroll to position [70, 0]
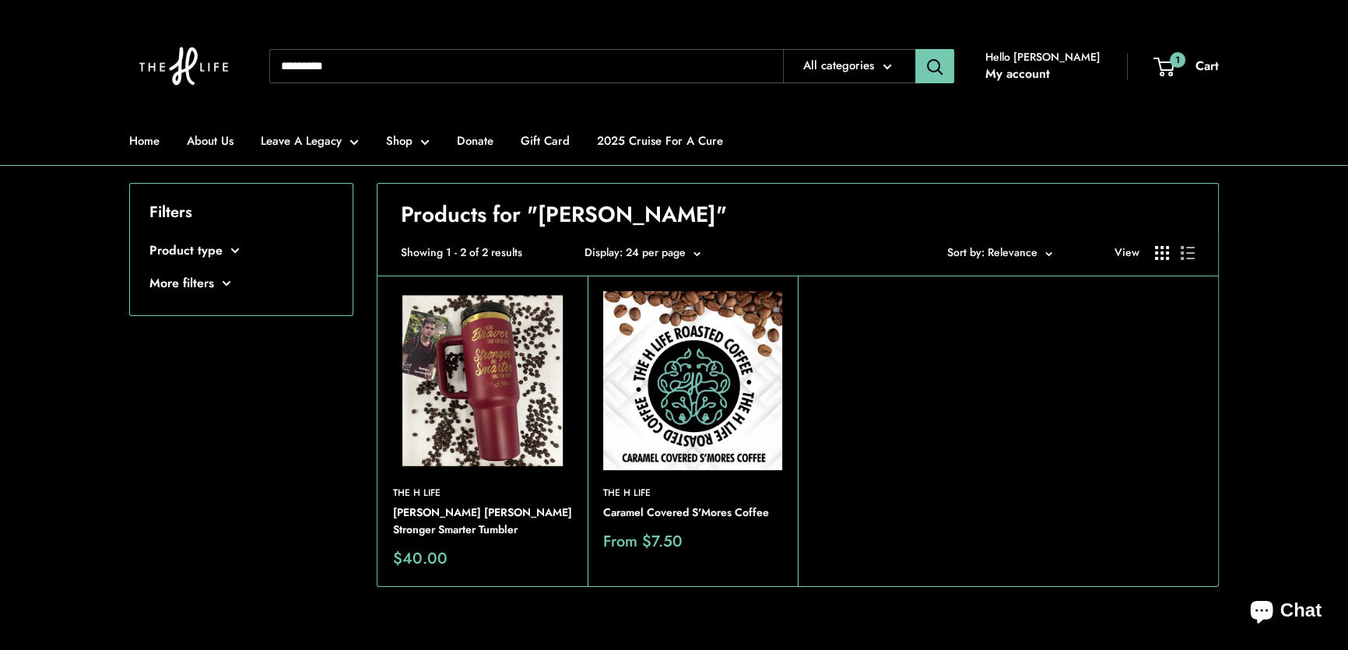
click at [703, 396] on img at bounding box center [692, 380] width 179 height 179
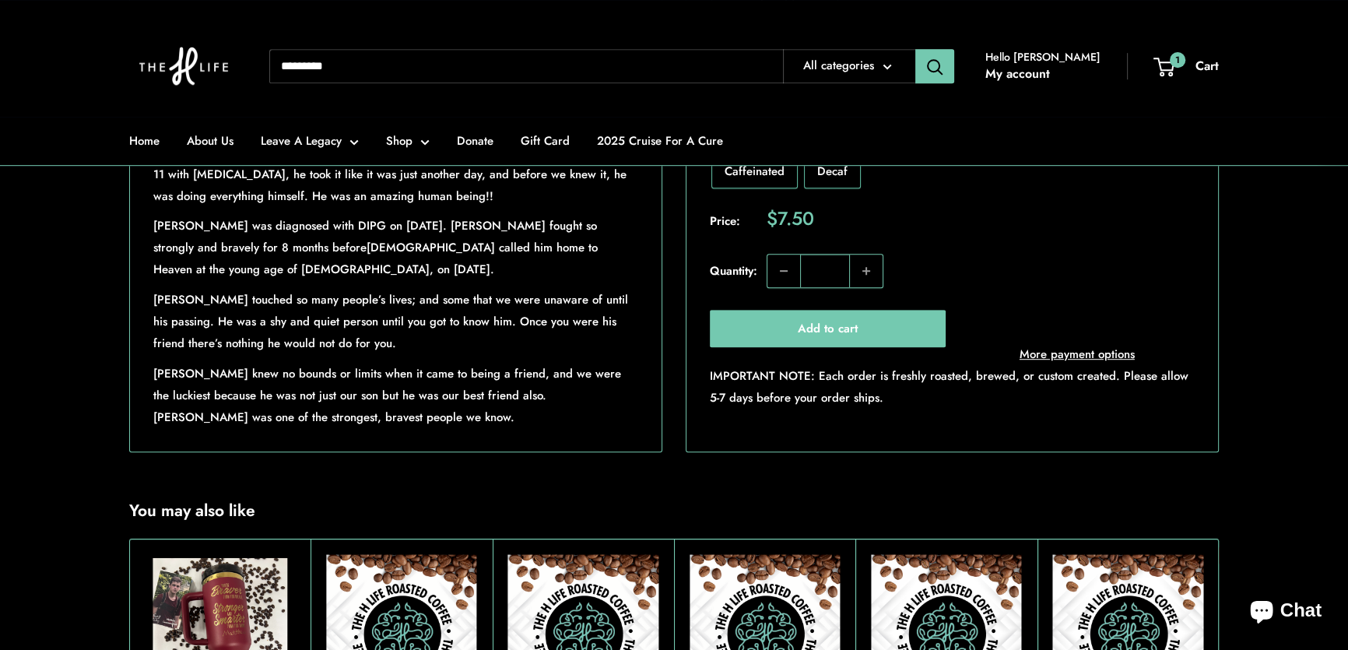
scroll to position [1486, 0]
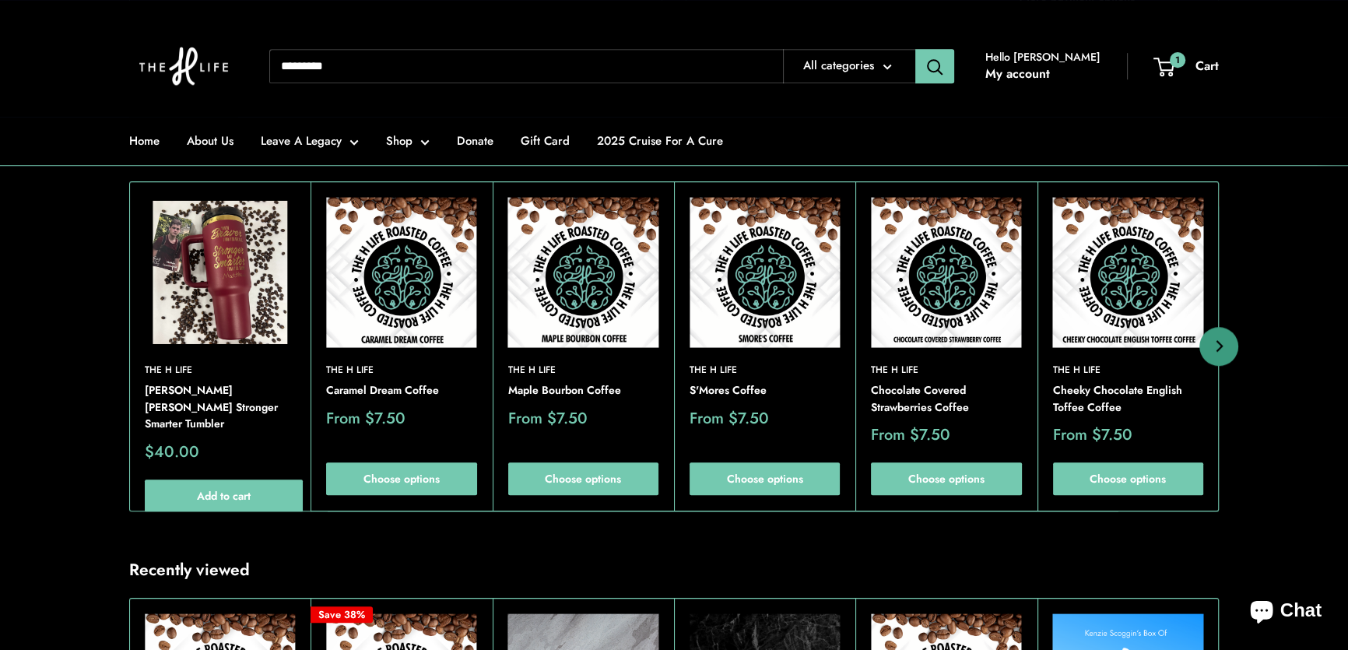
click at [209, 301] on img at bounding box center [220, 272] width 150 height 150
drag, startPoint x: 156, startPoint y: 320, endPoint x: 440, endPoint y: 506, distance: 340.2
click at [223, 298] on img at bounding box center [220, 272] width 150 height 150
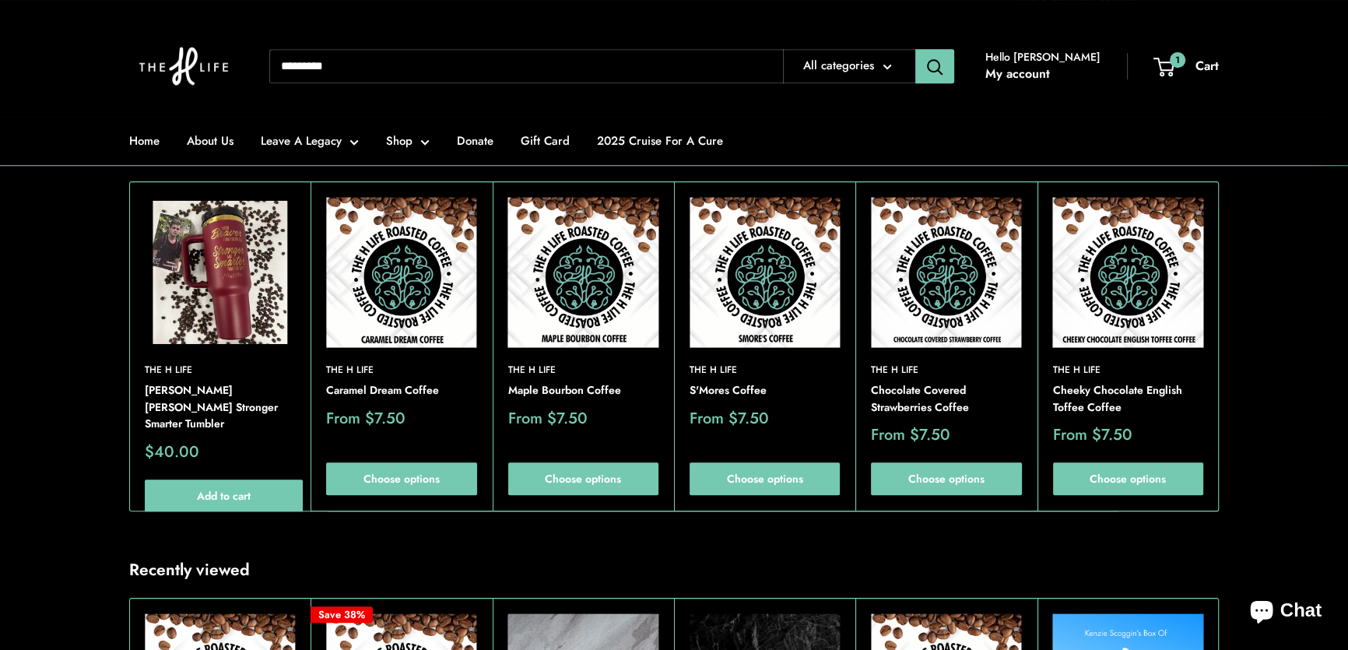
click at [343, 58] on input "Search..." at bounding box center [526, 66] width 514 height 34
type input "****"
click at [915, 49] on button "Search" at bounding box center [934, 66] width 39 height 34
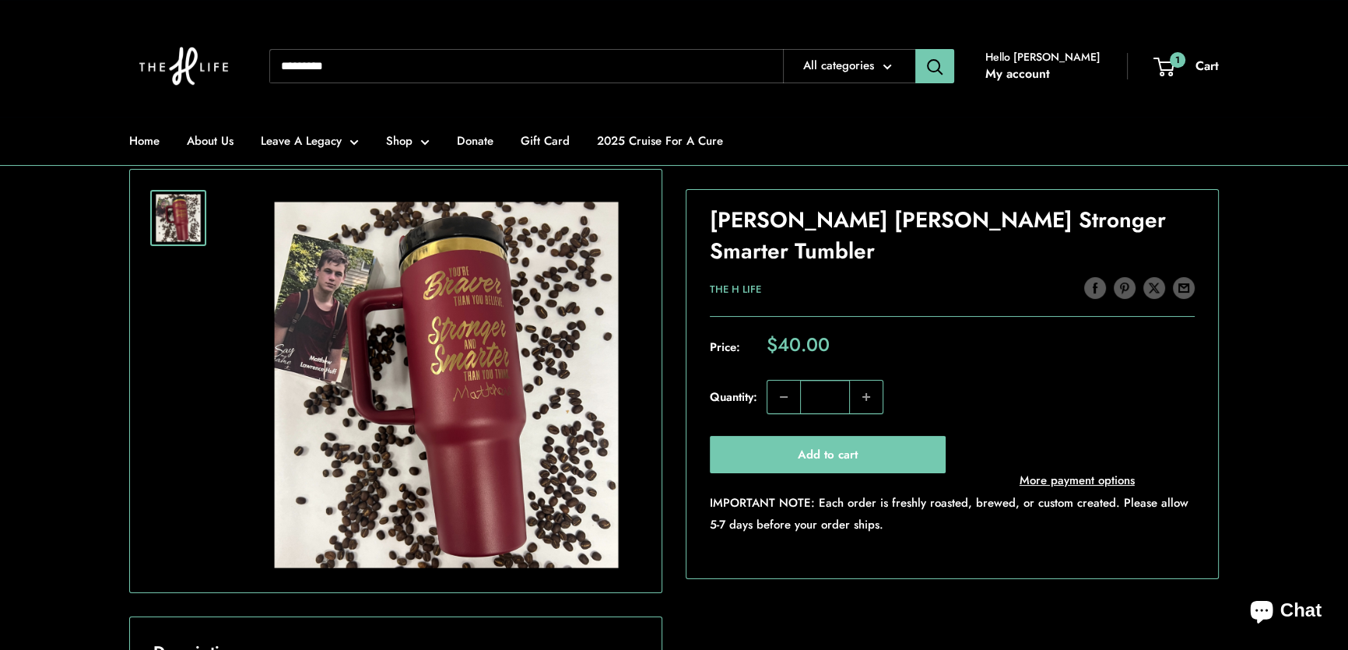
scroll to position [141, 0]
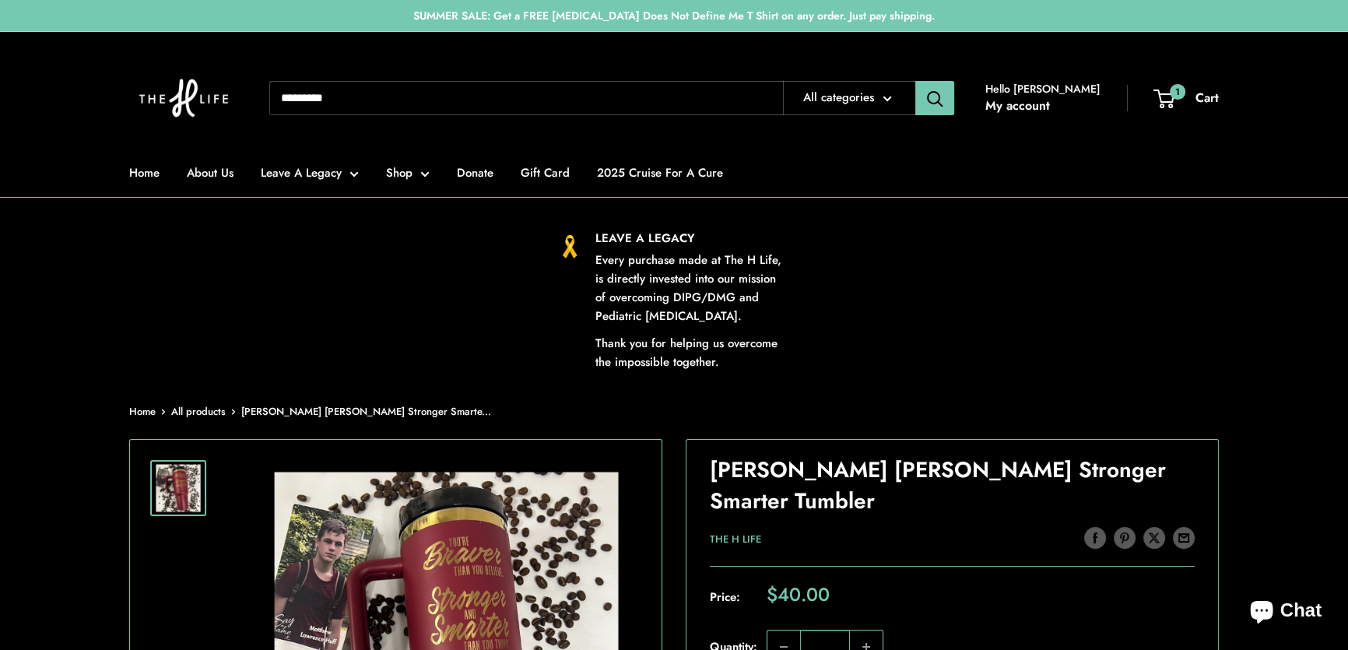
scroll to position [70, 0]
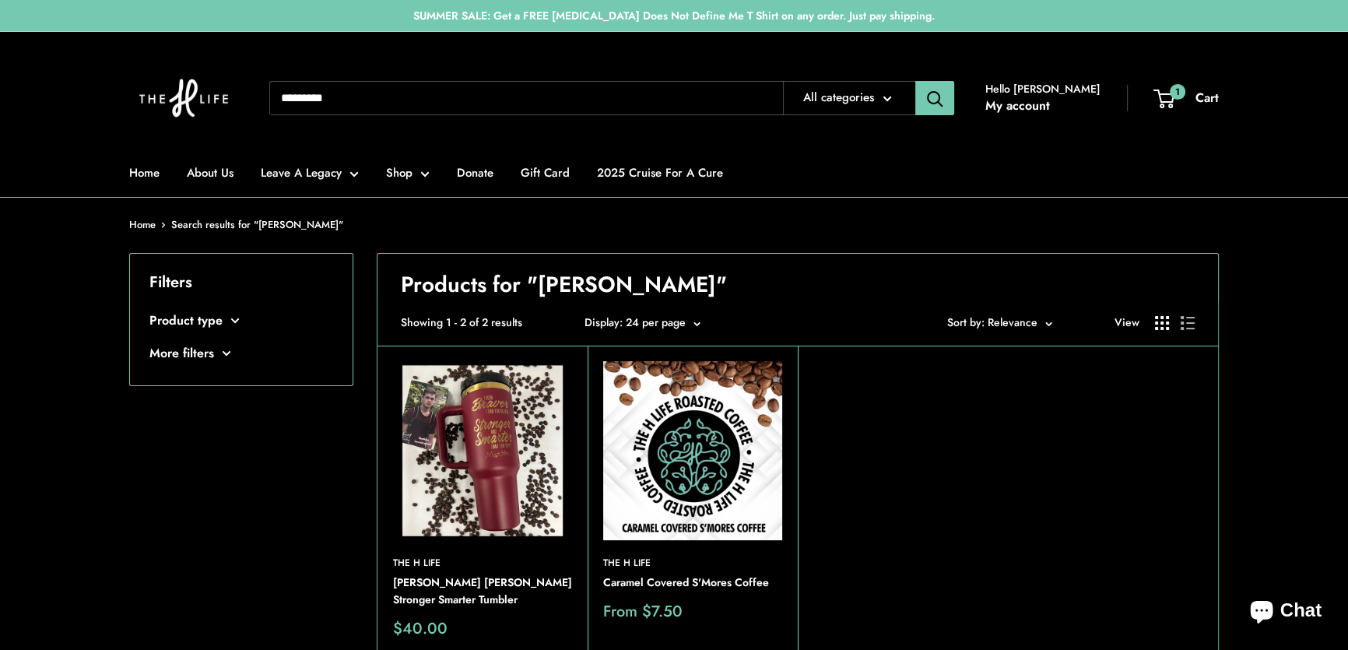
click at [242, 501] on div "Filters Product type Accessories (1) Coffee Blends (1) More filters" at bounding box center [241, 478] width 224 height 451
click at [168, 97] on img at bounding box center [183, 97] width 109 height 101
